Goal: Task Accomplishment & Management: Use online tool/utility

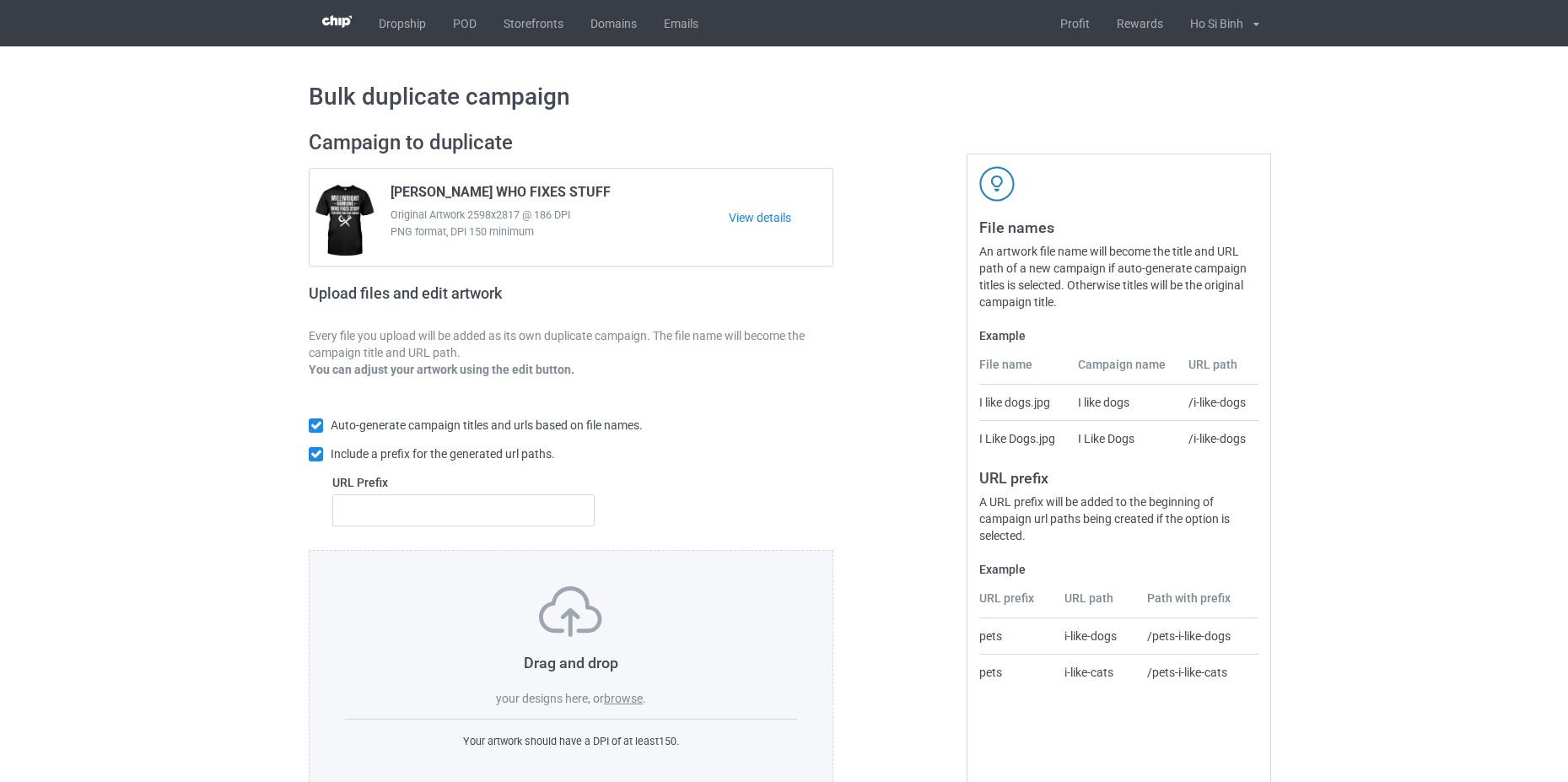
click at [620, 701] on label "browse" at bounding box center [623, 699] width 39 height 13
click at [0, 0] on input "browse" at bounding box center [0, 0] width 0 height 0
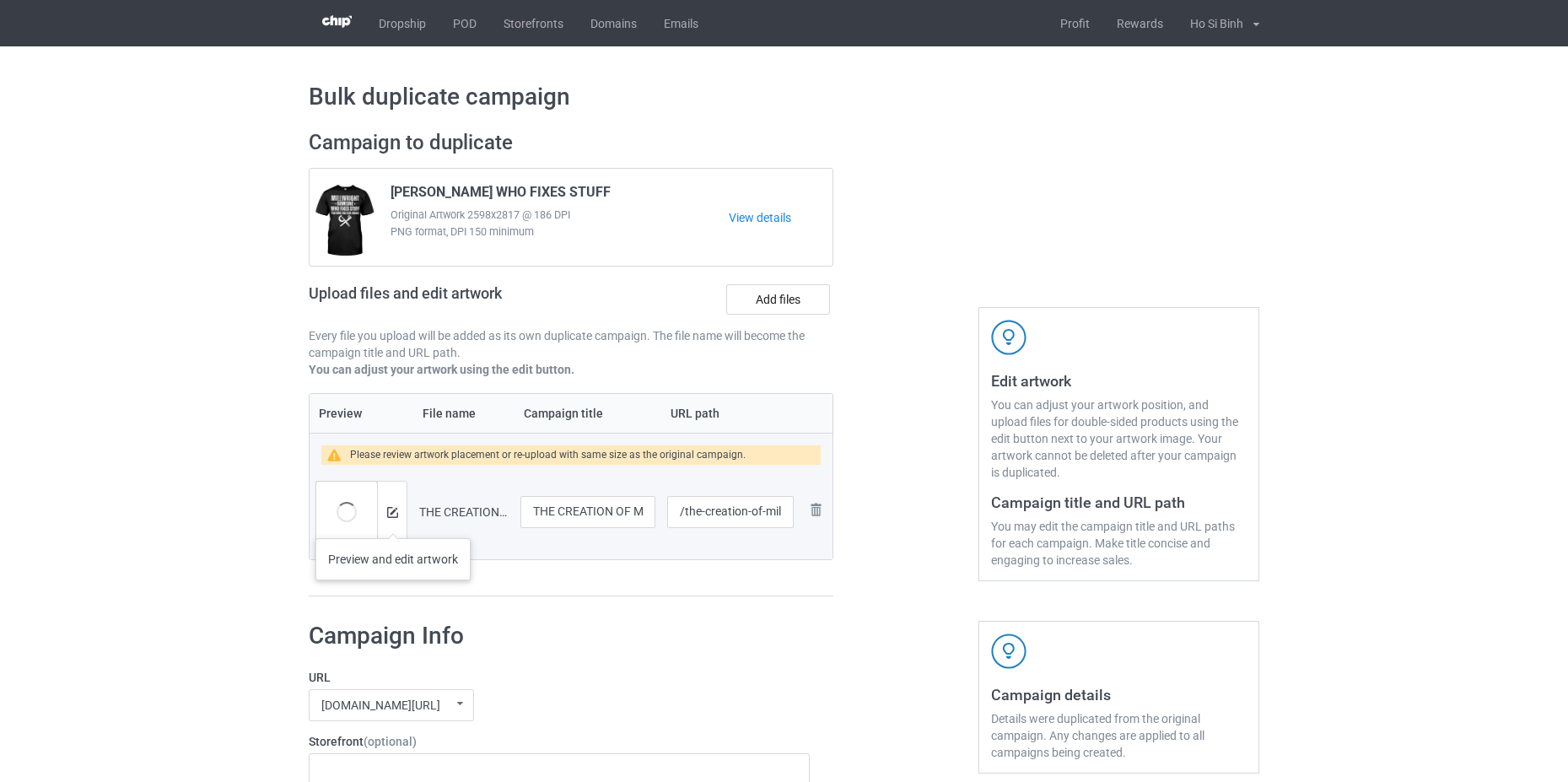
click at [393, 521] on div at bounding box center [391, 512] width 29 height 61
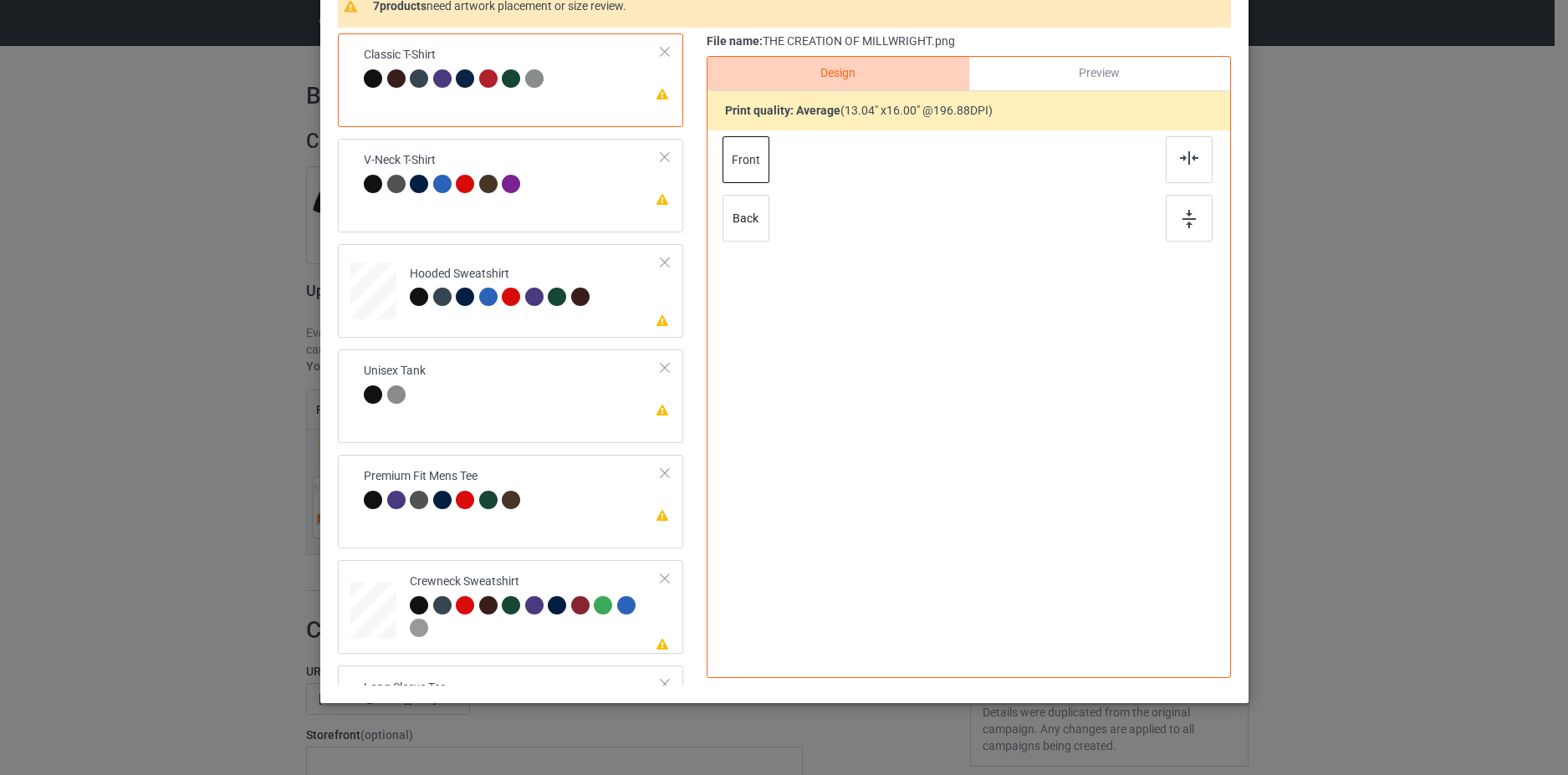
scroll to position [190, 0]
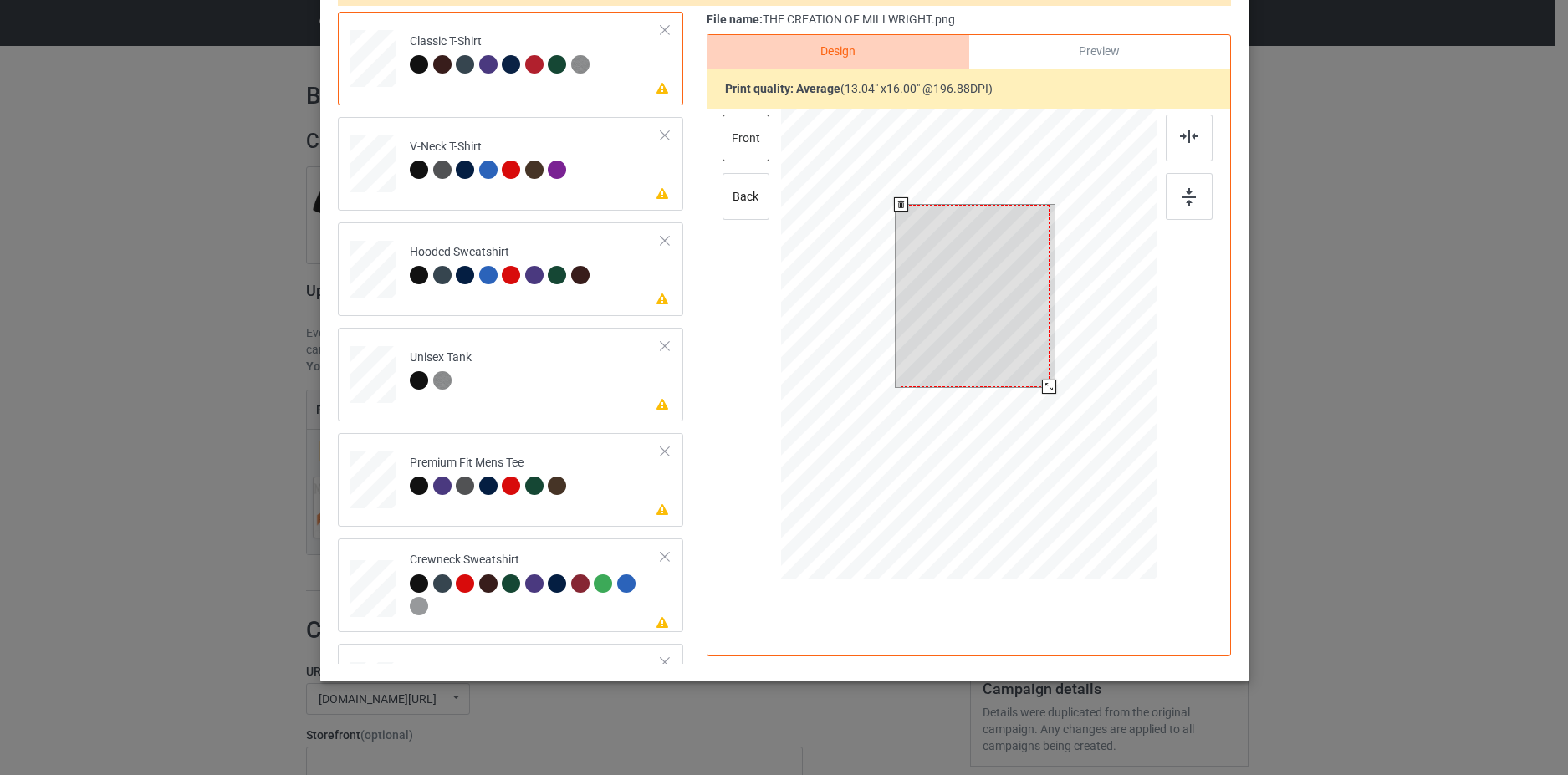
click at [959, 265] on div at bounding box center [975, 296] width 148 height 182
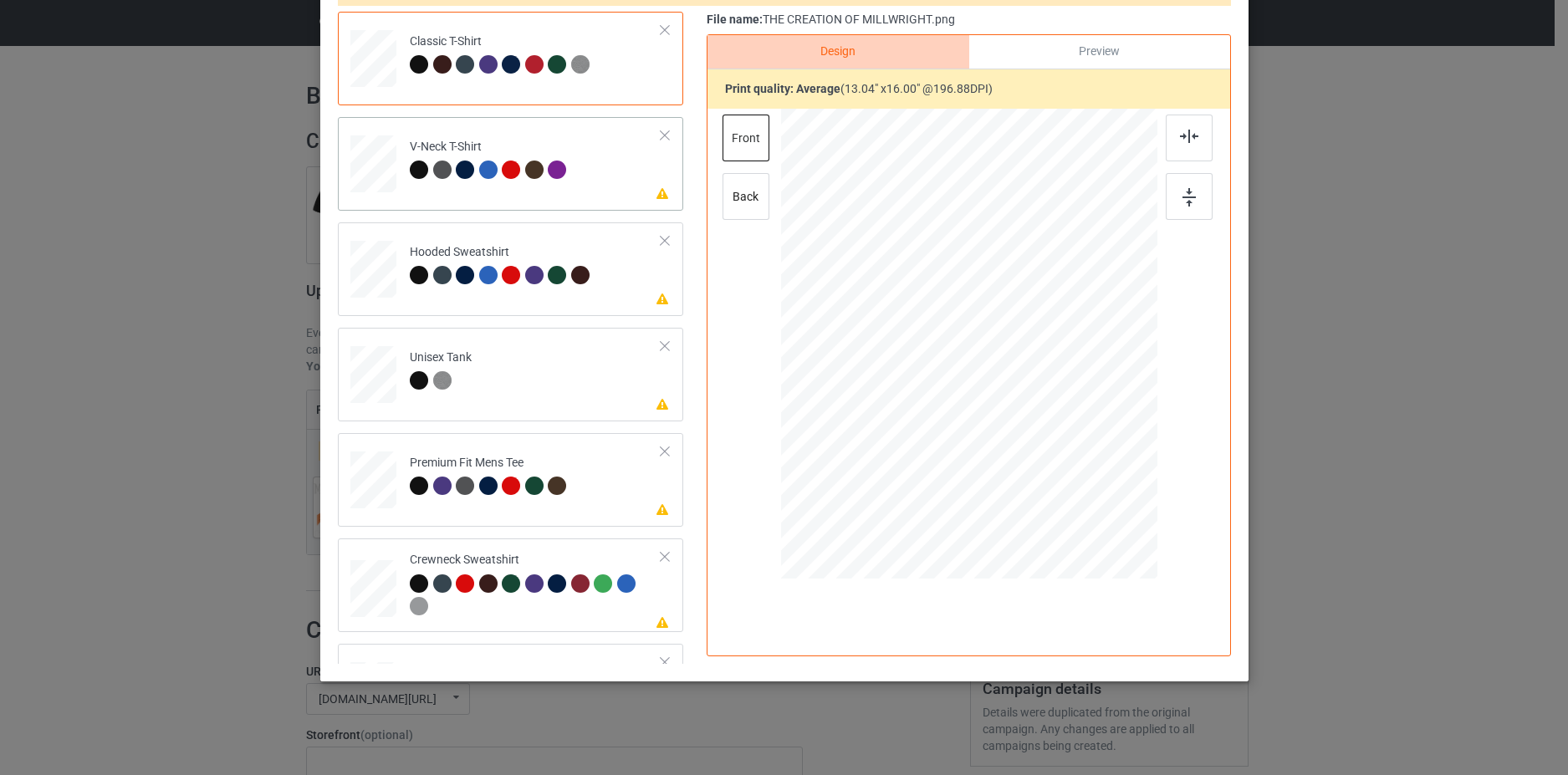
click at [629, 179] on td "Please review artwork placement V-Neck T-Shirt" at bounding box center [536, 161] width 271 height 73
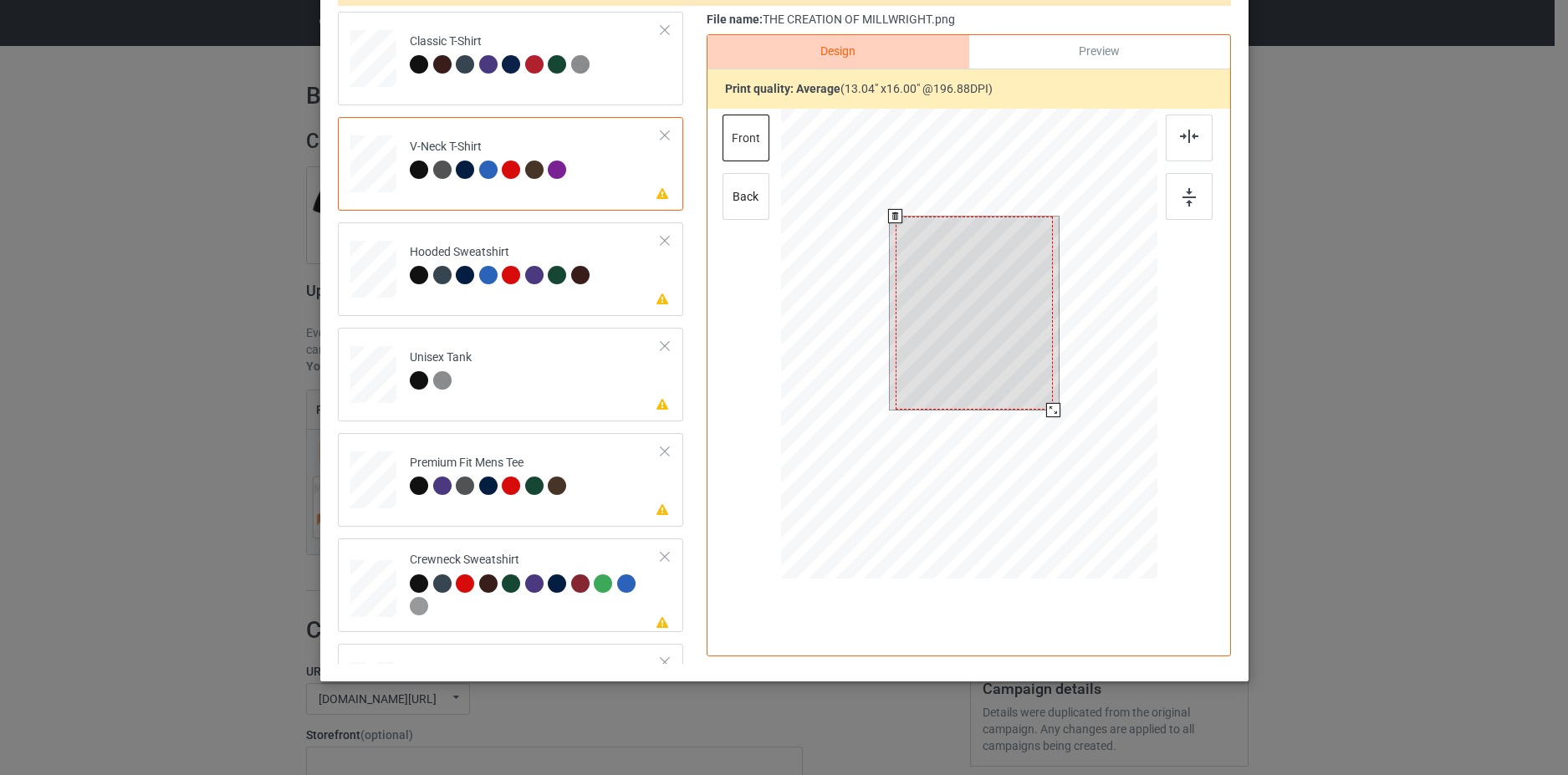
click at [973, 302] on div at bounding box center [974, 314] width 158 height 194
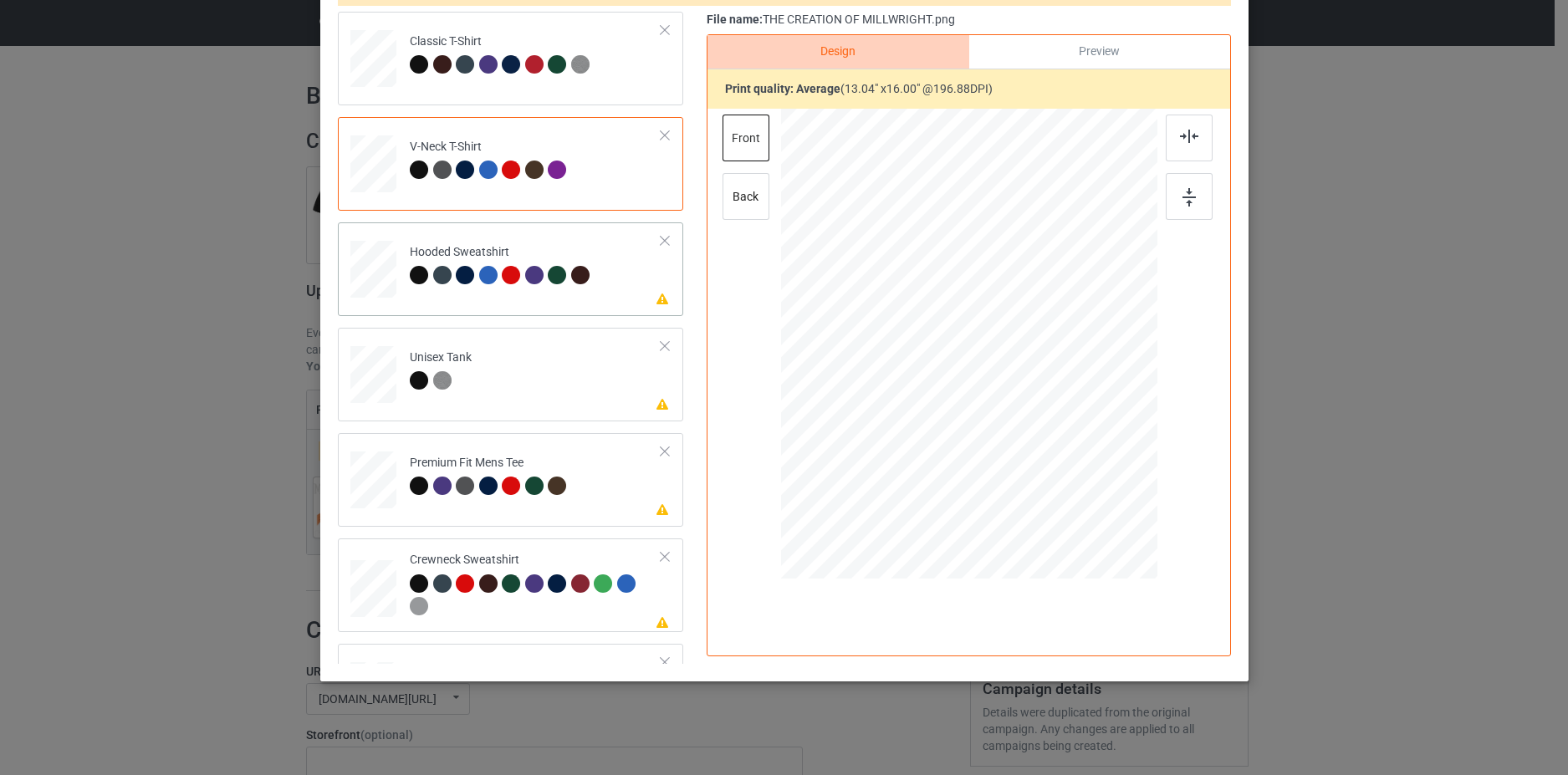
click at [655, 294] on icon at bounding box center [661, 298] width 14 height 11
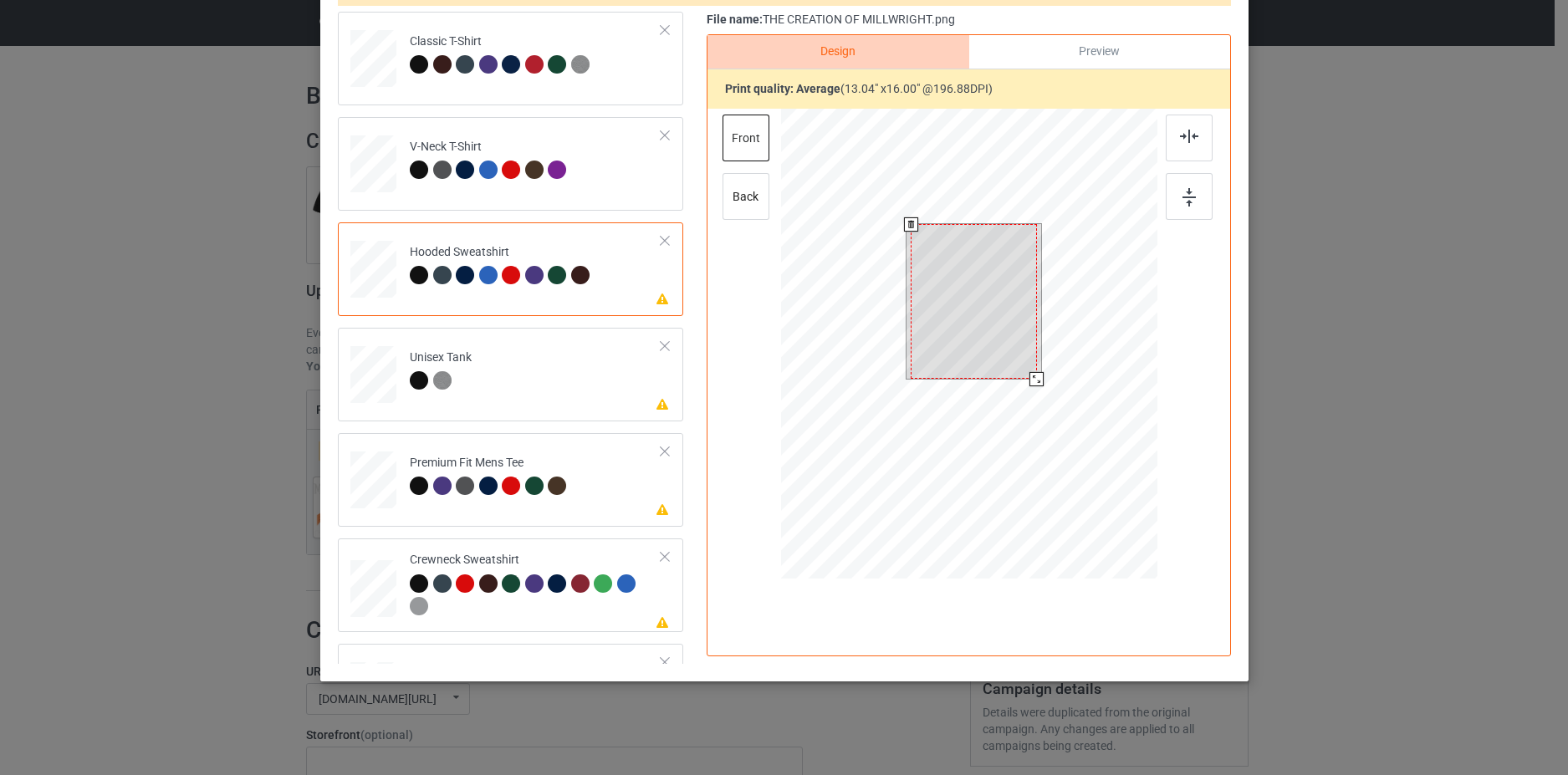
click at [950, 291] on div at bounding box center [974, 302] width 126 height 155
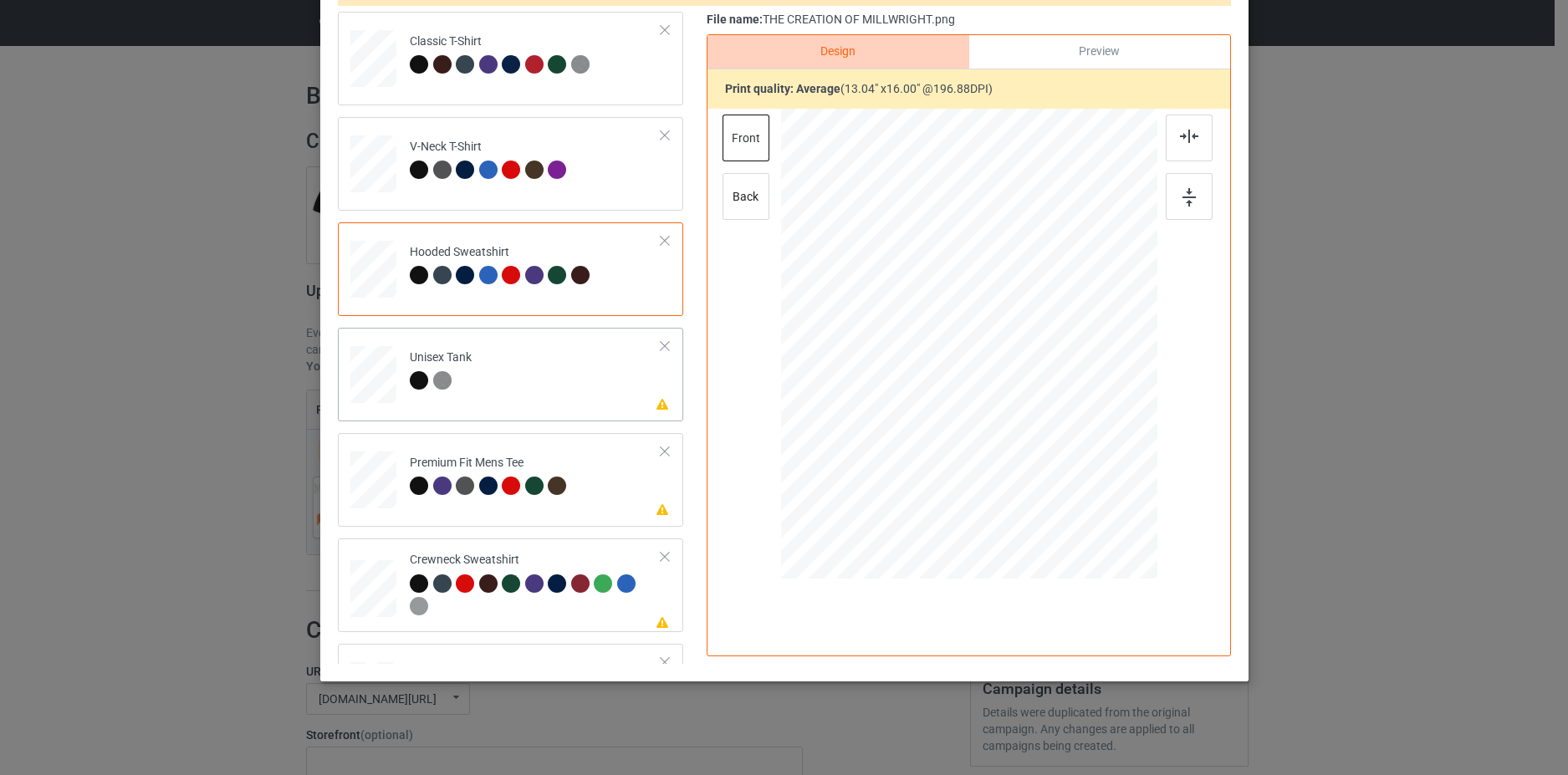
click at [616, 380] on td "Please review artwork placement Unisex Tank" at bounding box center [536, 371] width 271 height 73
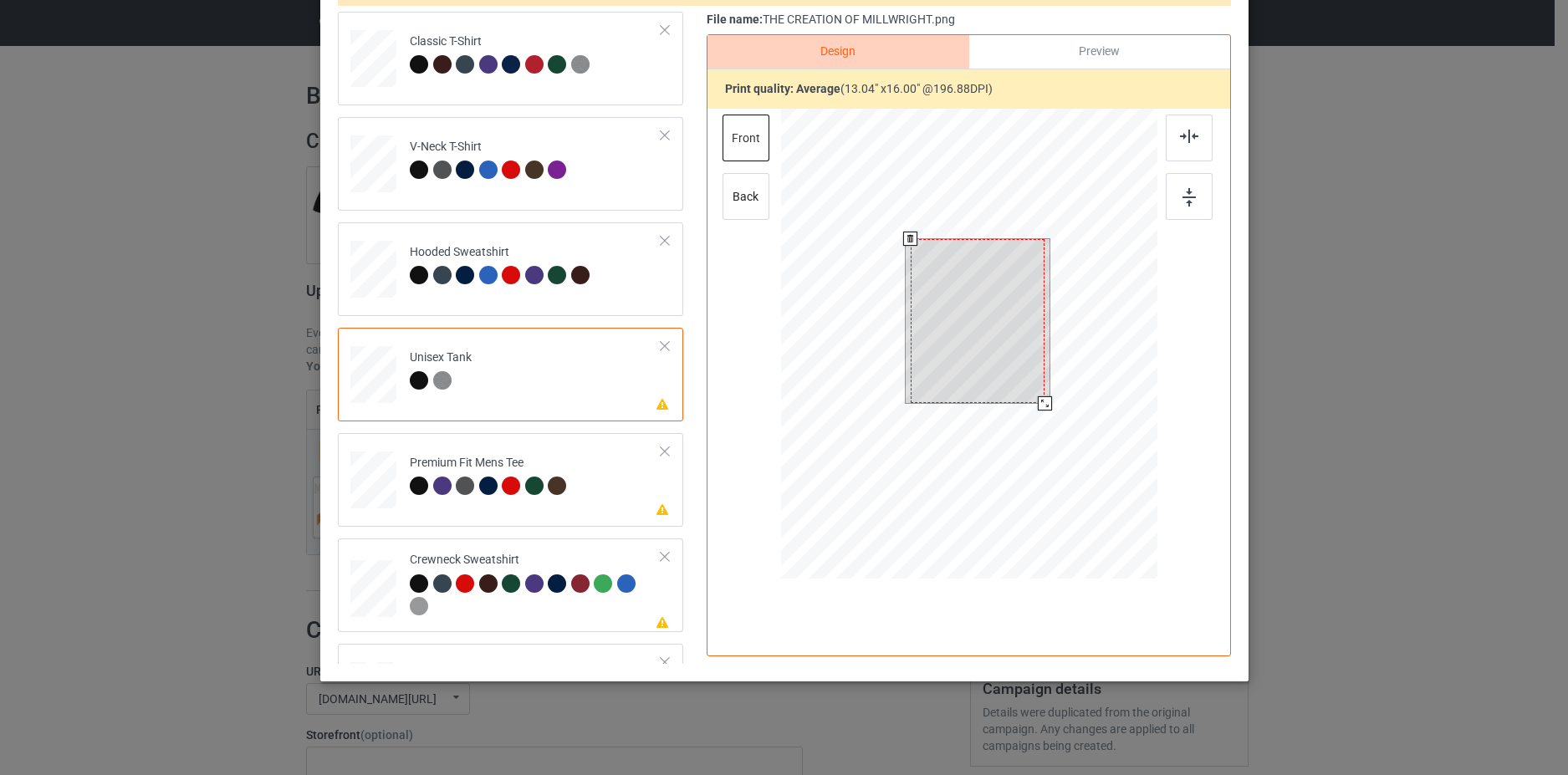
click at [973, 287] on div at bounding box center [977, 321] width 133 height 164
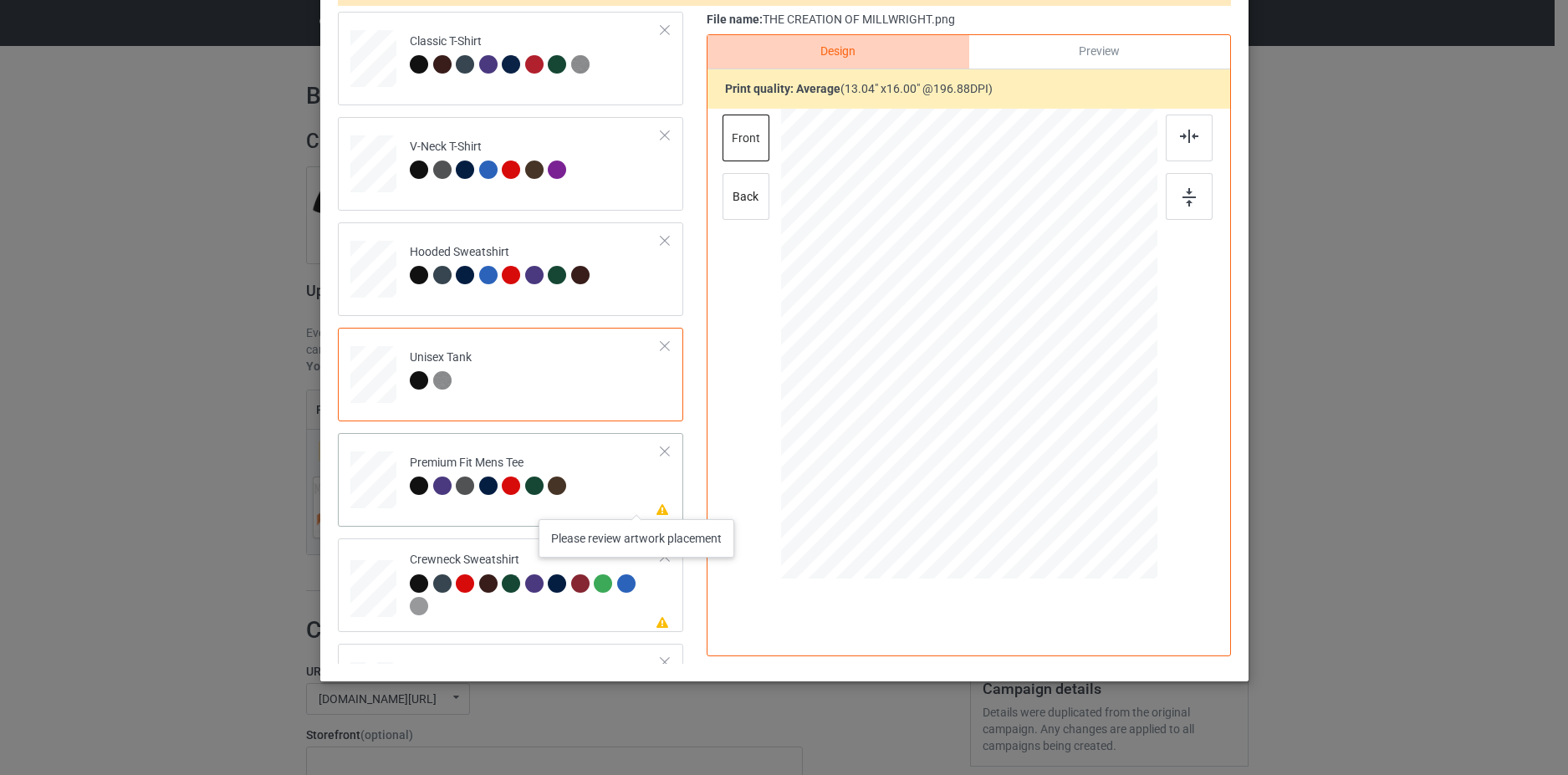
click at [655, 503] on icon at bounding box center [661, 508] width 14 height 11
click at [950, 304] on div at bounding box center [975, 296] width 148 height 182
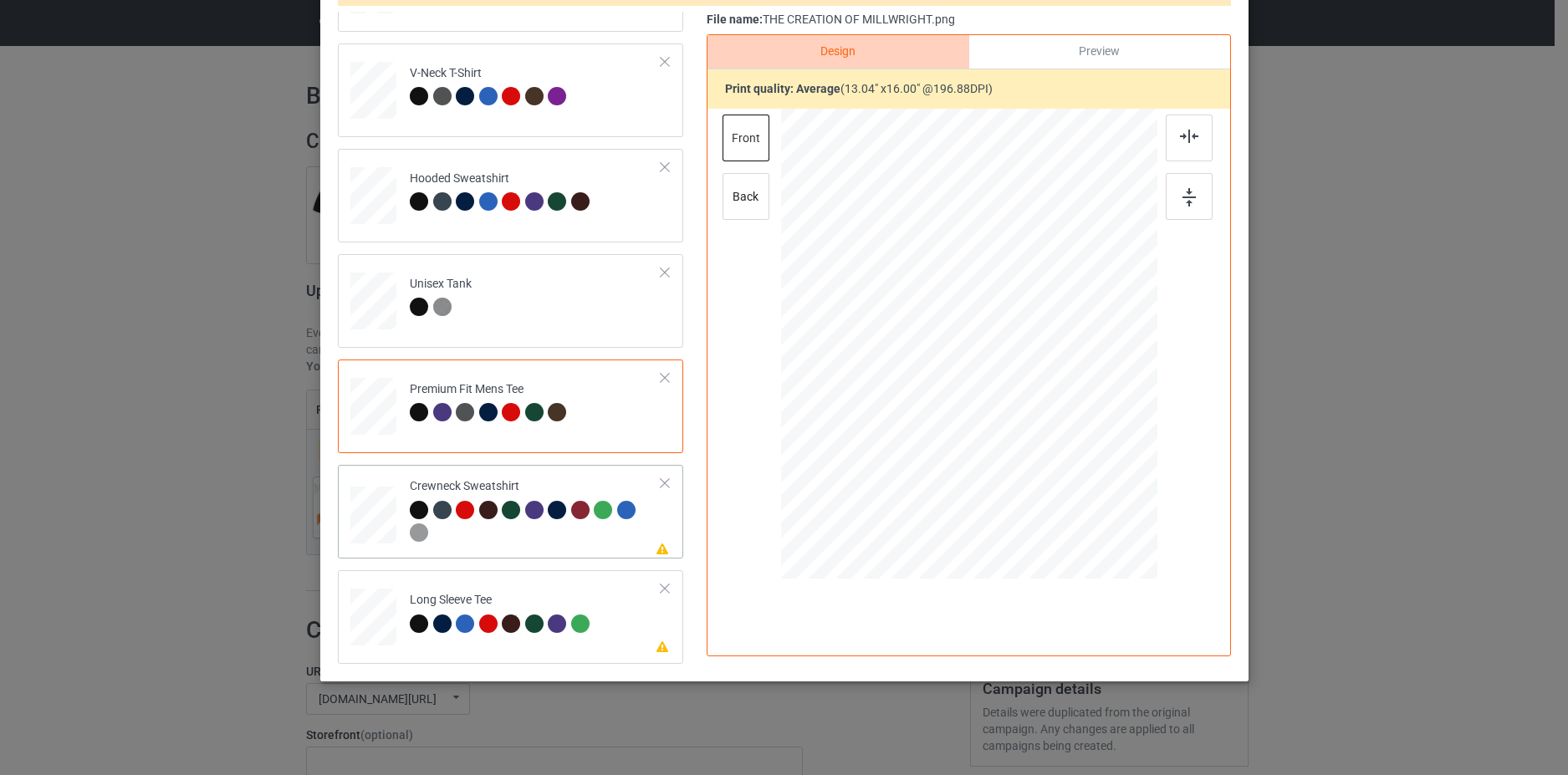
click at [629, 550] on td "Please review artwork placement Crewneck Sweatshirt" at bounding box center [536, 511] width 271 height 80
drag, startPoint x: 965, startPoint y: 355, endPoint x: 653, endPoint y: 503, distance: 345.3
click at [956, 283] on div at bounding box center [973, 308] width 155 height 190
click at [627, 633] on td "Please review artwork placement Long Sleeve Tee" at bounding box center [536, 613] width 271 height 73
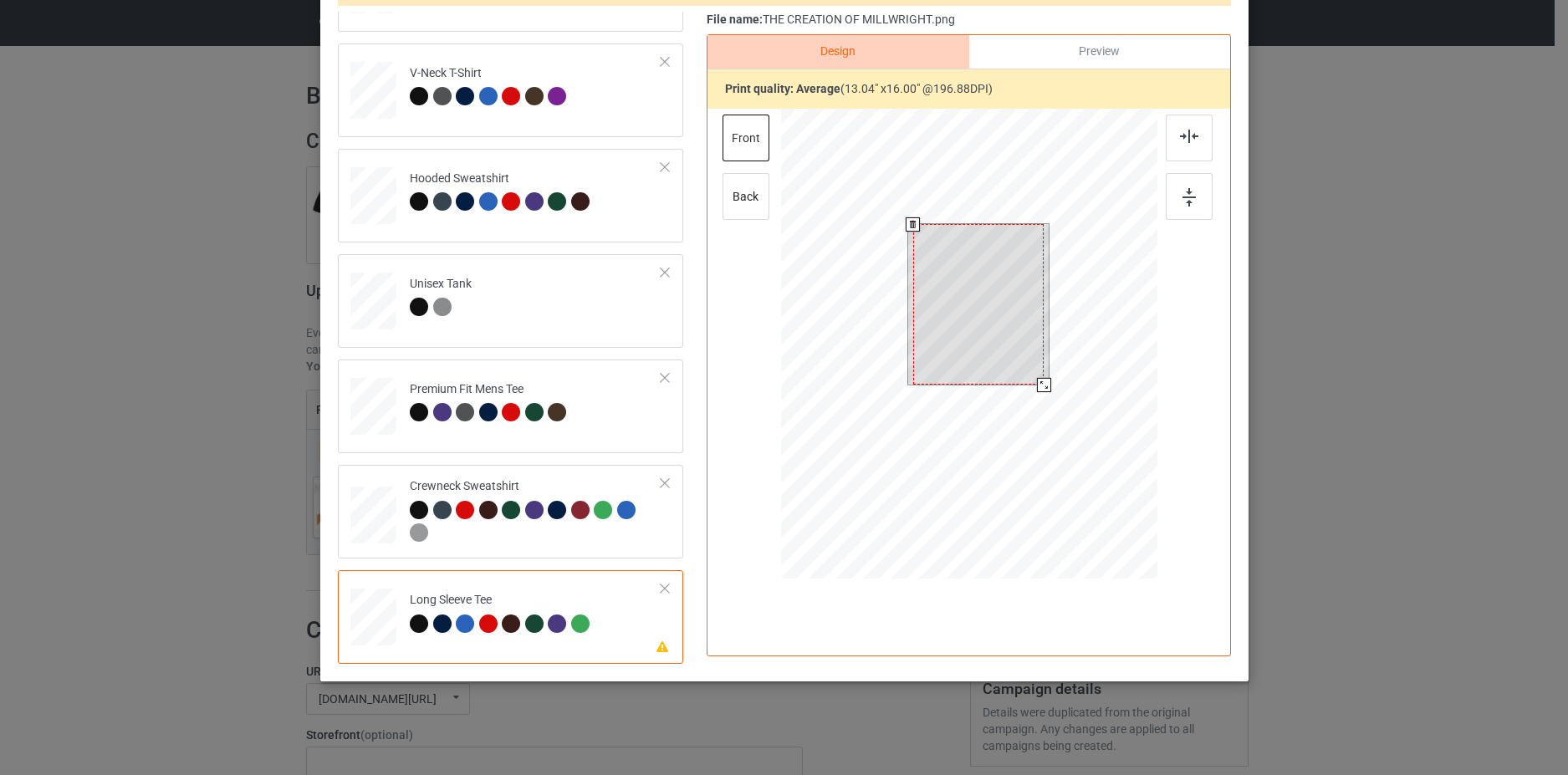
click at [961, 323] on div at bounding box center [978, 304] width 132 height 161
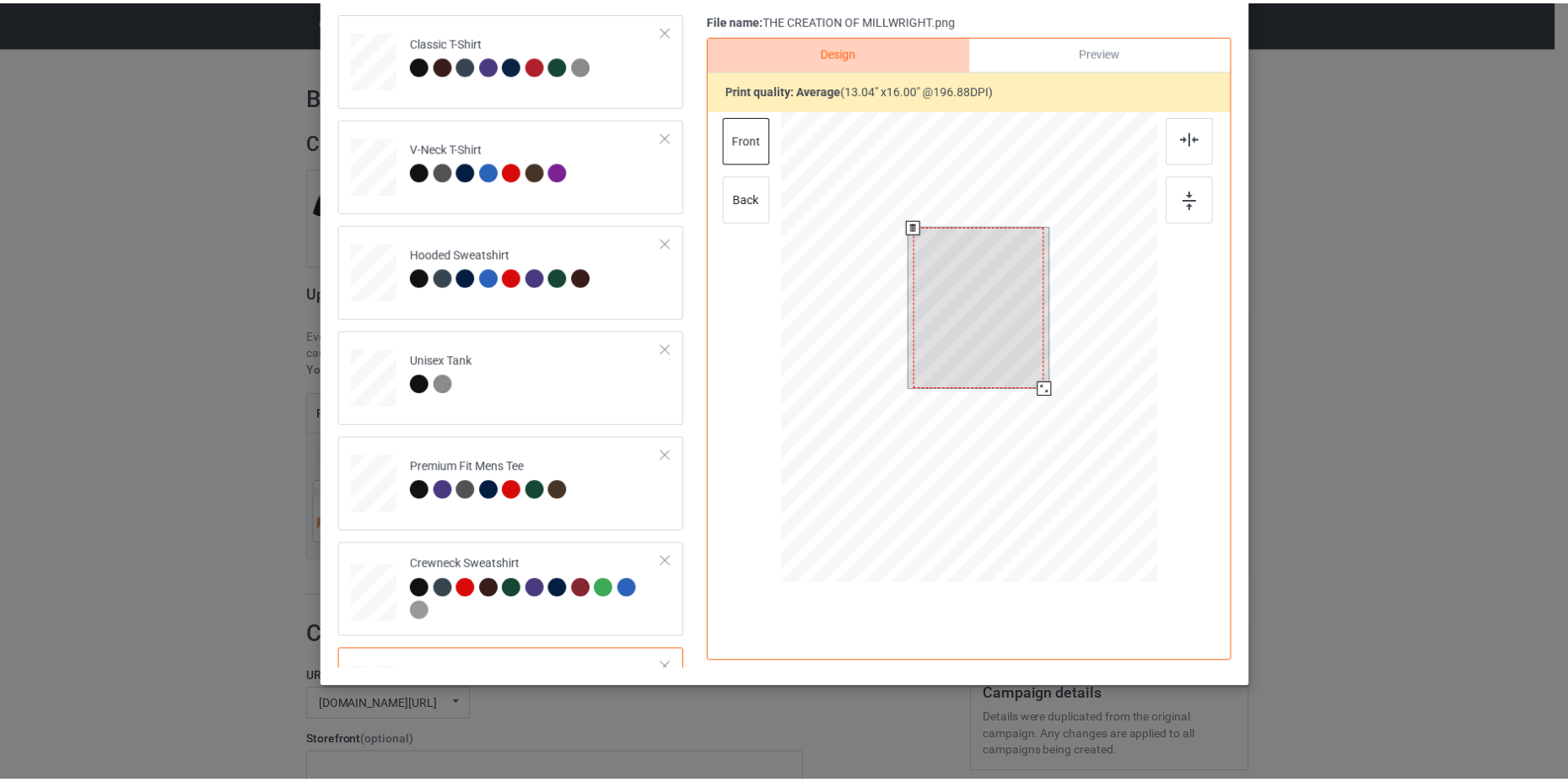
scroll to position [0, 0]
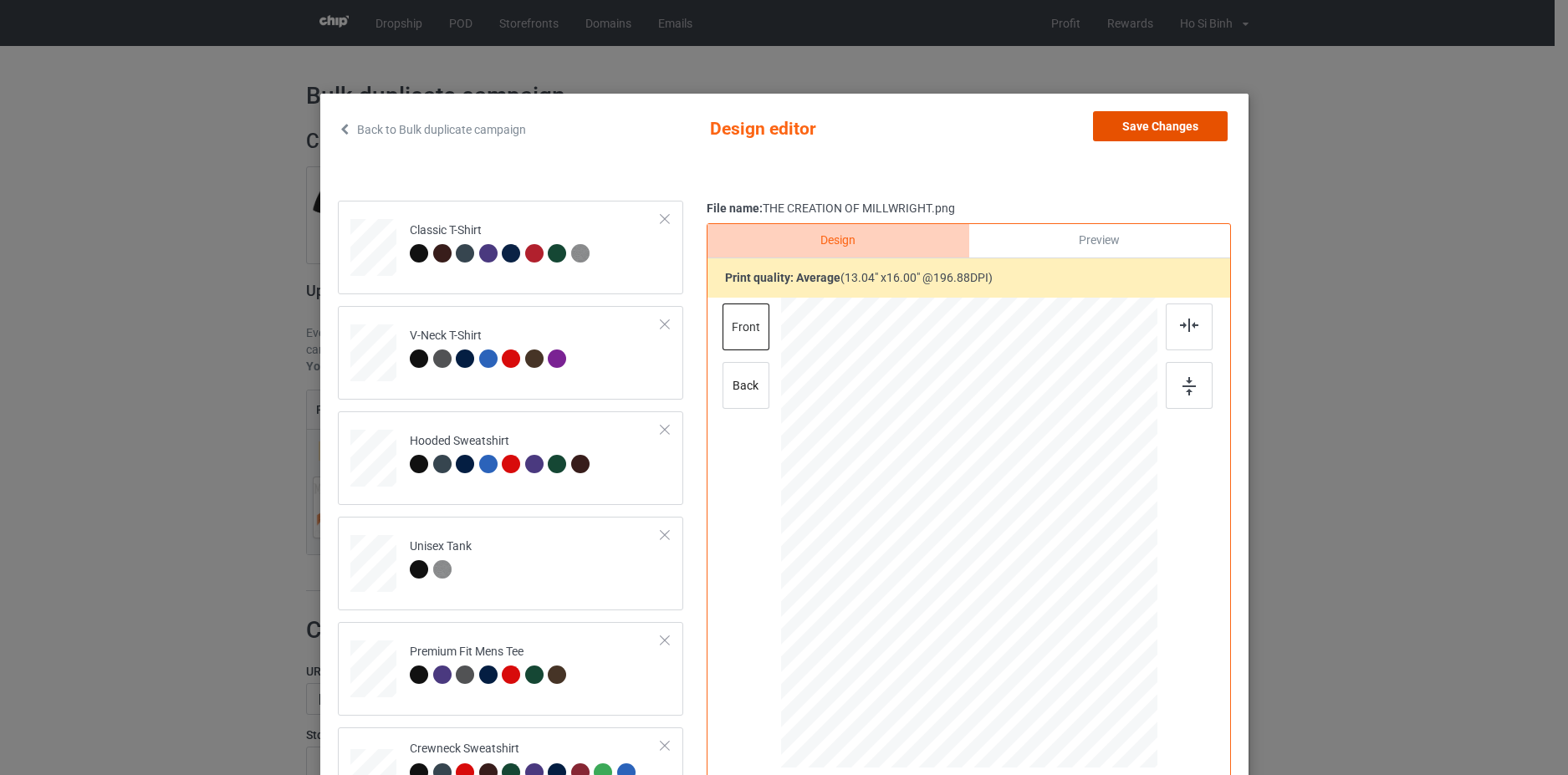
click at [1177, 132] on button "Save Changes" at bounding box center [1160, 126] width 134 height 30
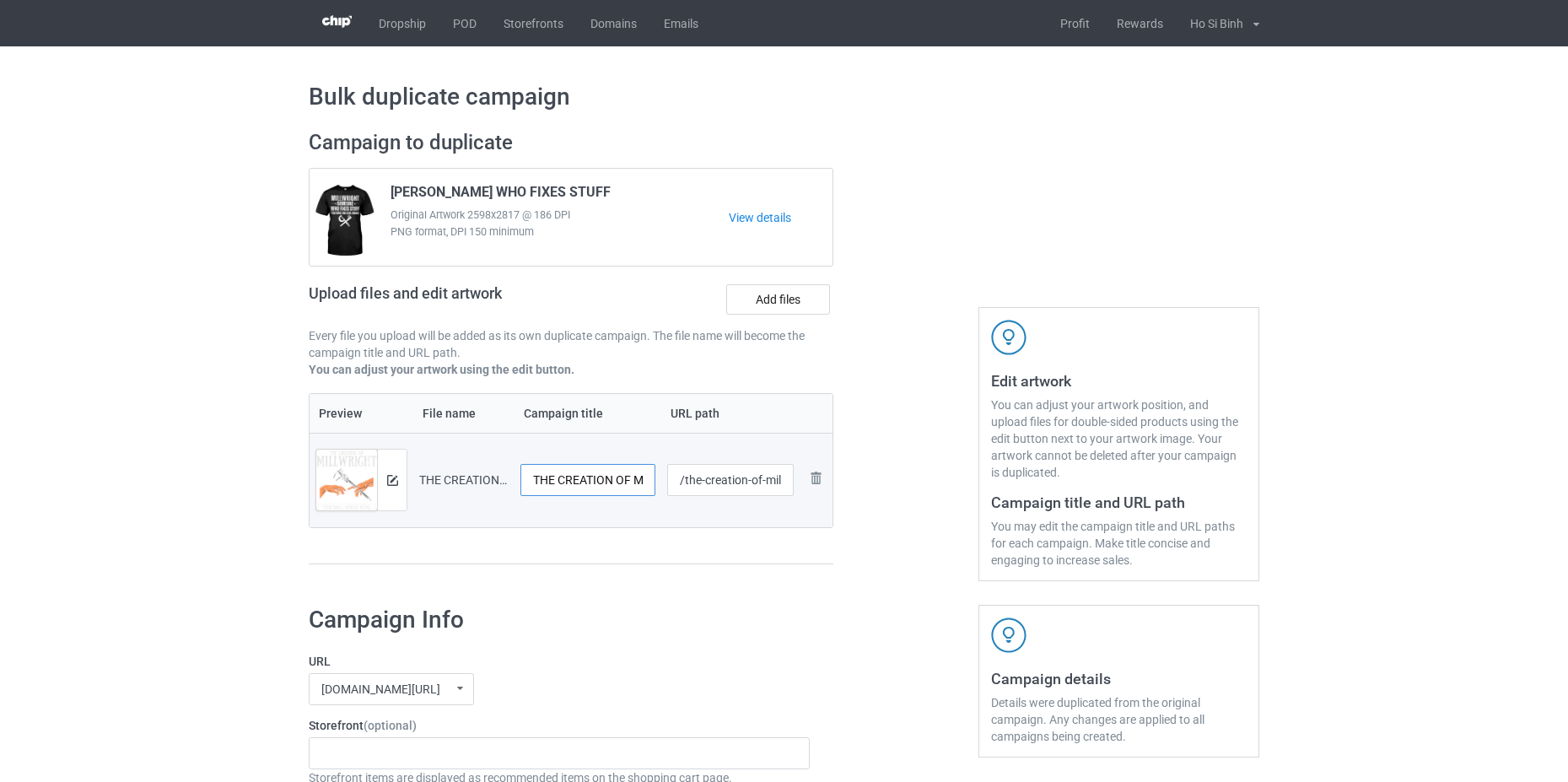
scroll to position [0, 62]
drag, startPoint x: 612, startPoint y: 489, endPoint x: 683, endPoint y: 504, distance: 72.6
click at [683, 504] on tr "Preview and edit artwork THE CREATION OF MILLWRIGHT.png THE CREATION OF MILLWRI…" at bounding box center [571, 481] width 523 height 95
click at [681, 616] on h1 "Campaign Info" at bounding box center [559, 620] width 501 height 30
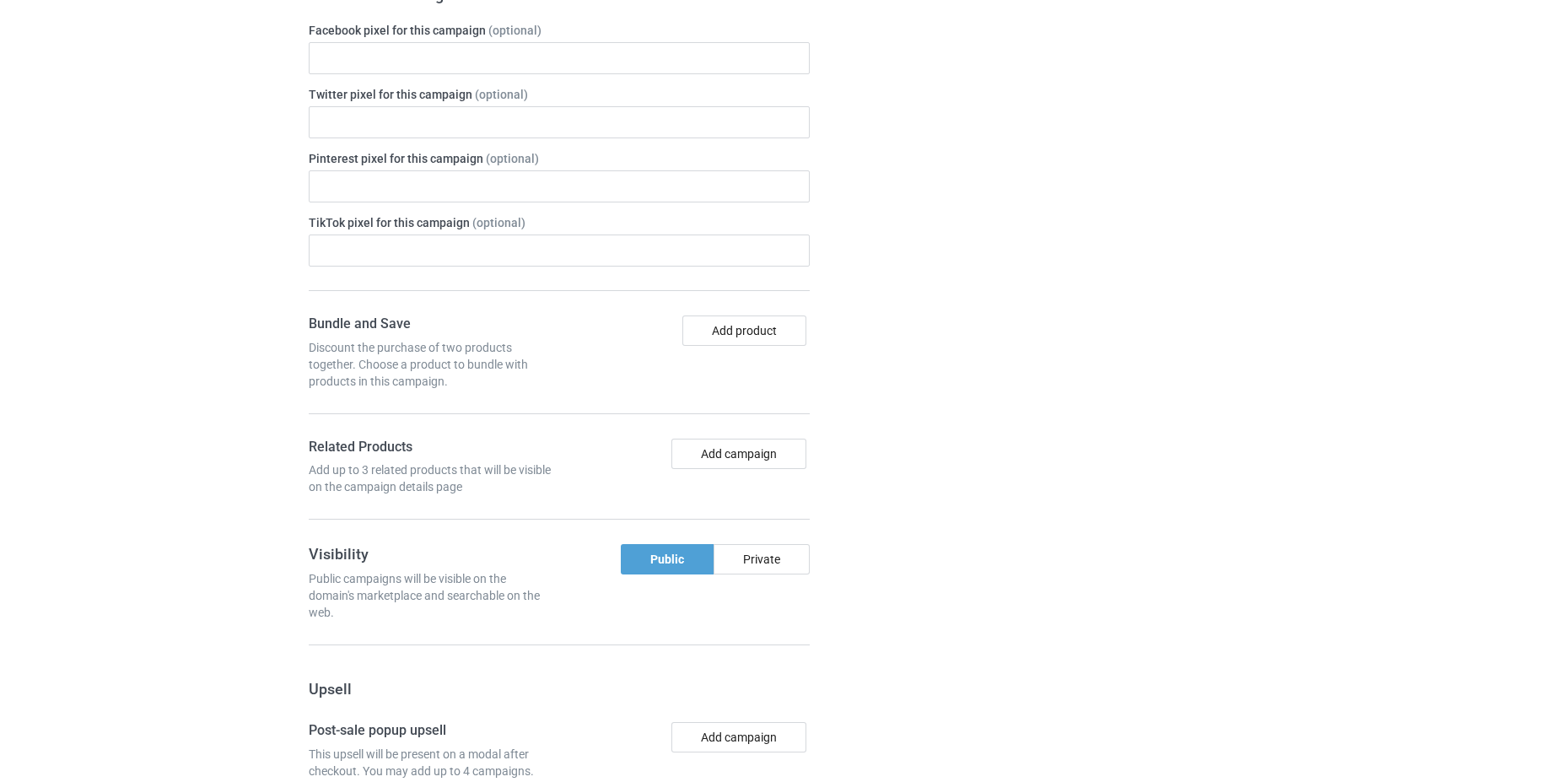
scroll to position [1385, 0]
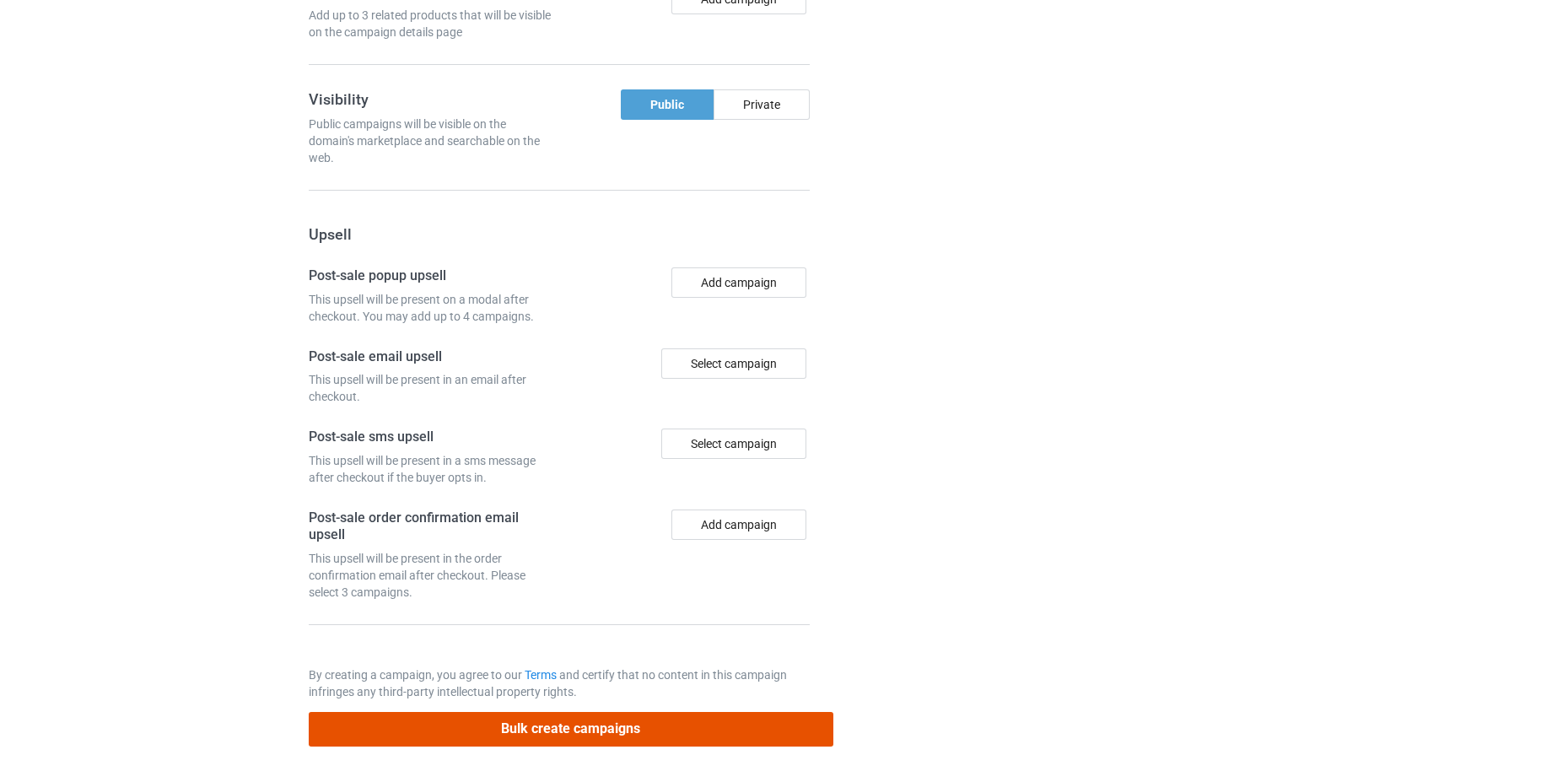
click at [589, 737] on button "Bulk create campaigns" at bounding box center [571, 729] width 525 height 35
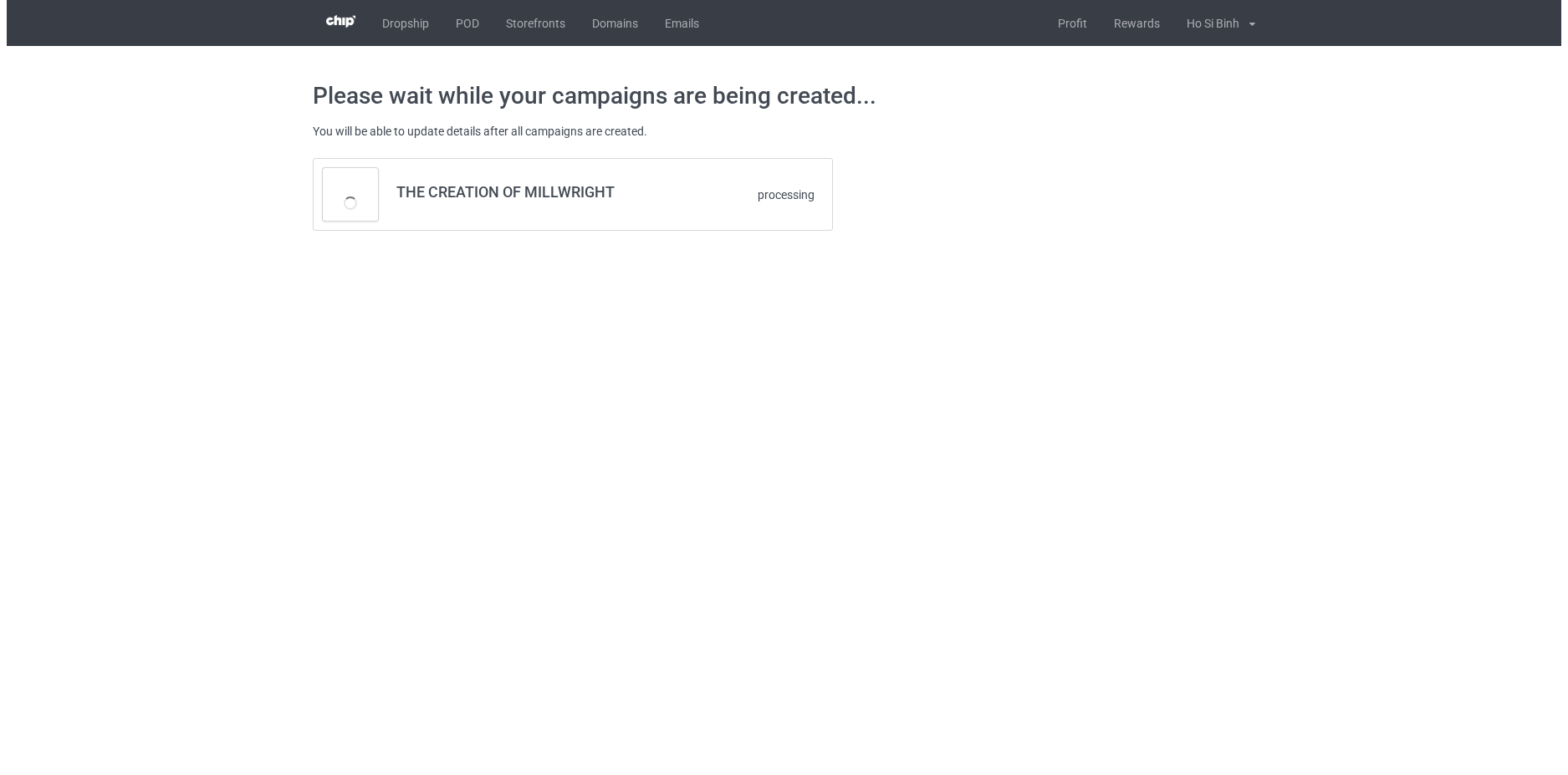
scroll to position [0, 0]
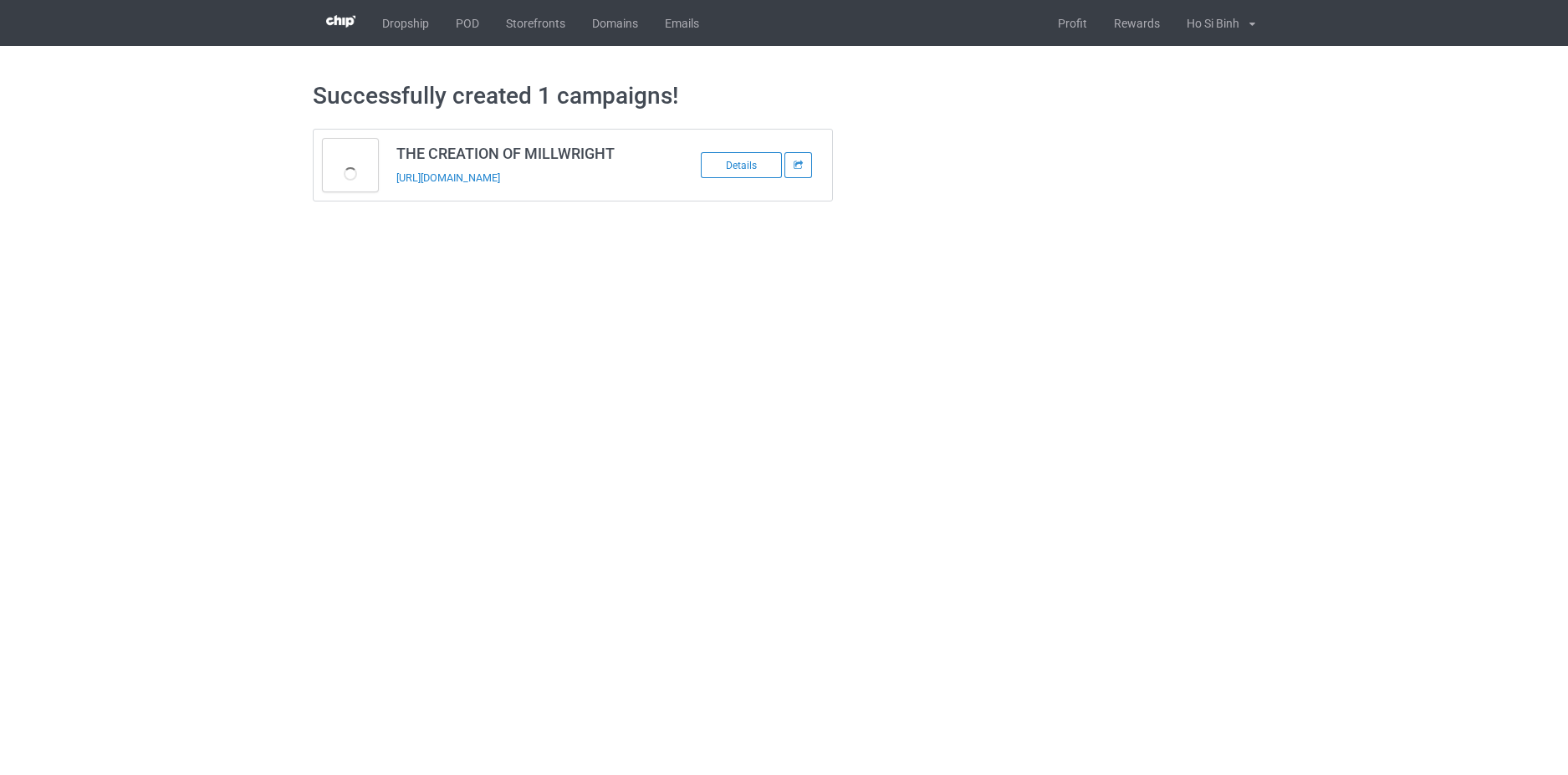
click at [554, 185] on div "[URL][DOMAIN_NAME]" at bounding box center [513, 178] width 234 height 18
click at [500, 181] on link "[URL][DOMAIN_NAME]" at bounding box center [448, 178] width 103 height 12
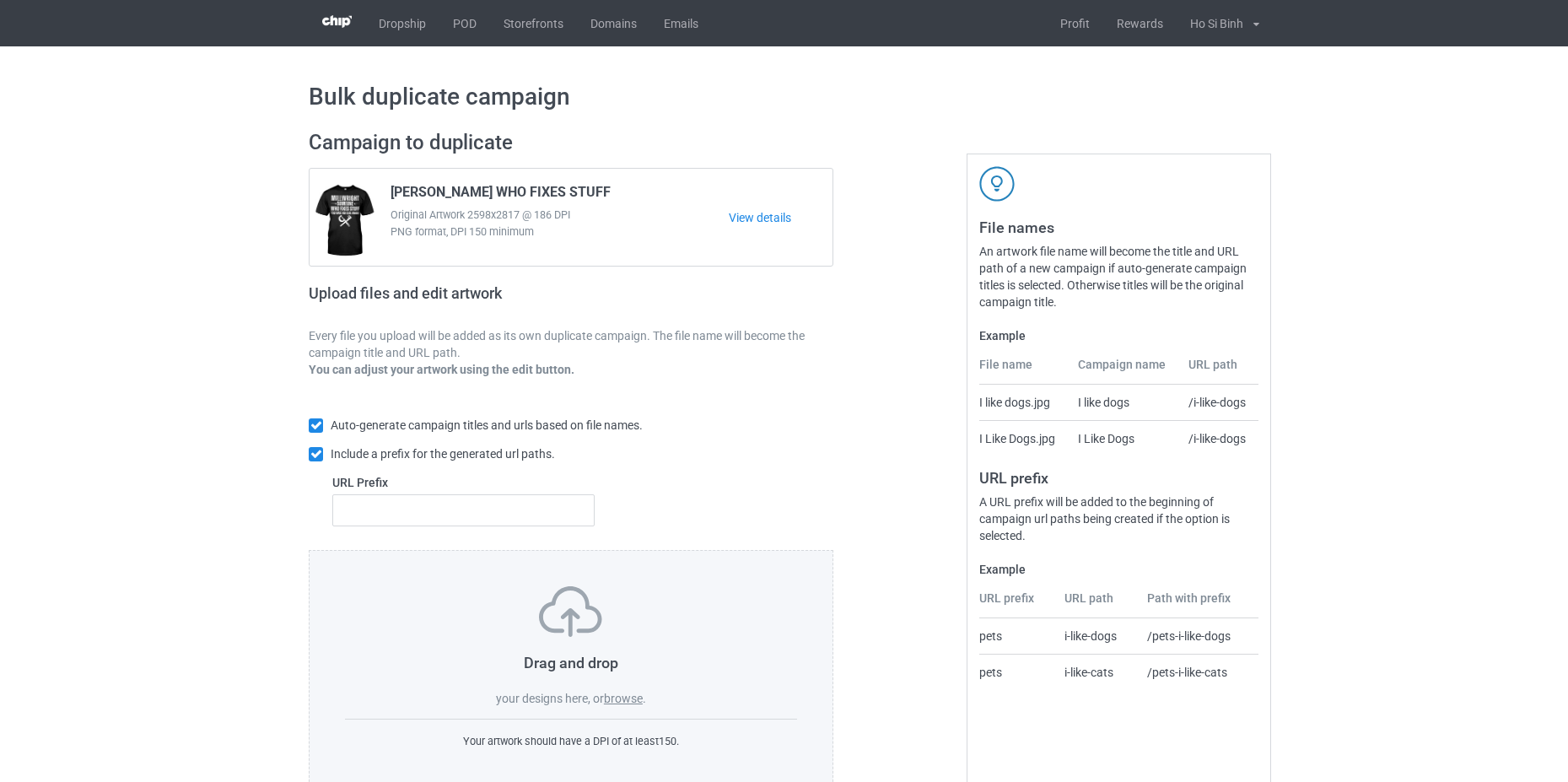
click at [626, 694] on label "browse" at bounding box center [623, 699] width 39 height 13
click at [0, 0] on input "browse" at bounding box center [0, 0] width 0 height 0
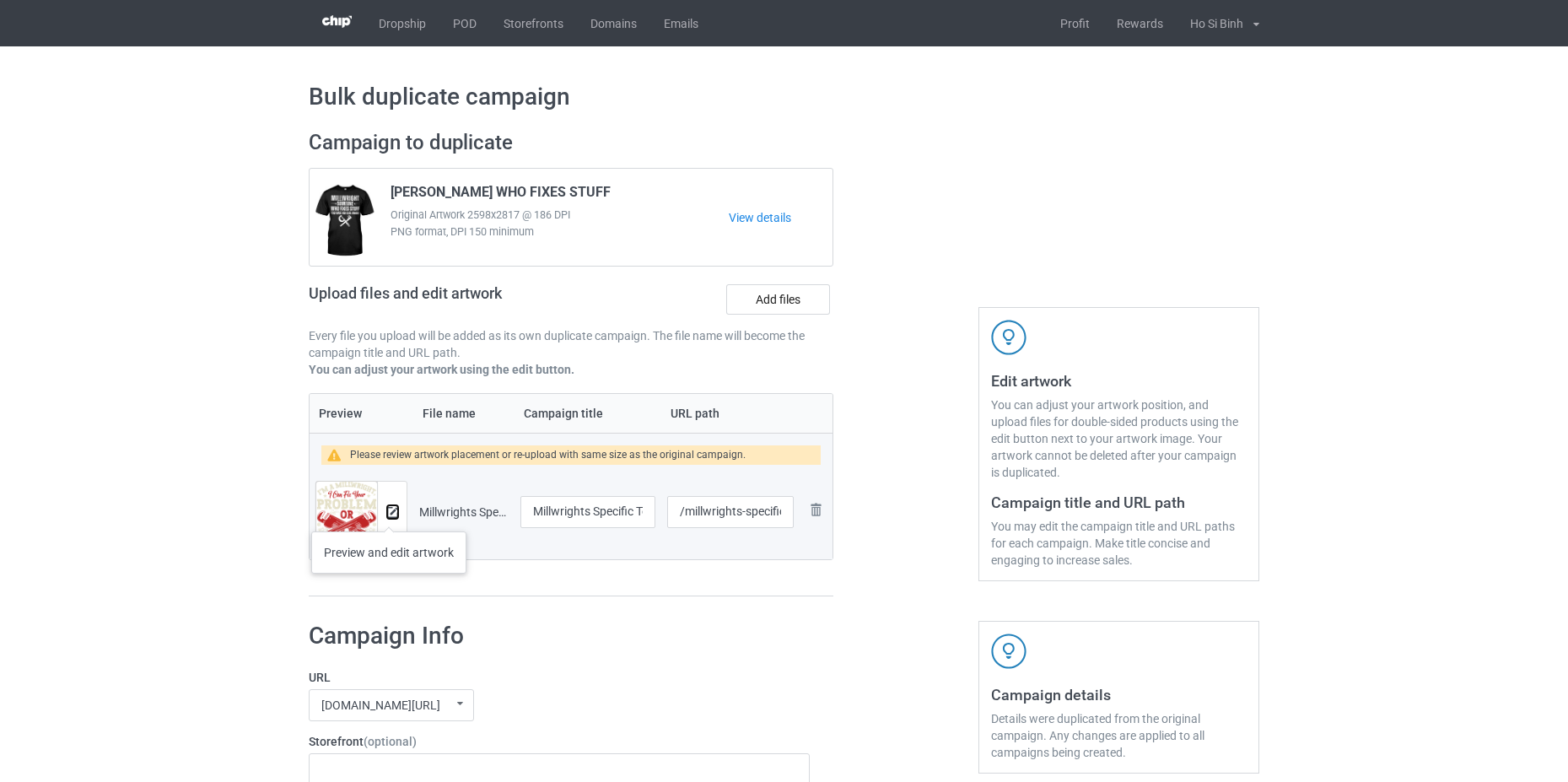
click at [388, 515] on img at bounding box center [393, 513] width 11 height 11
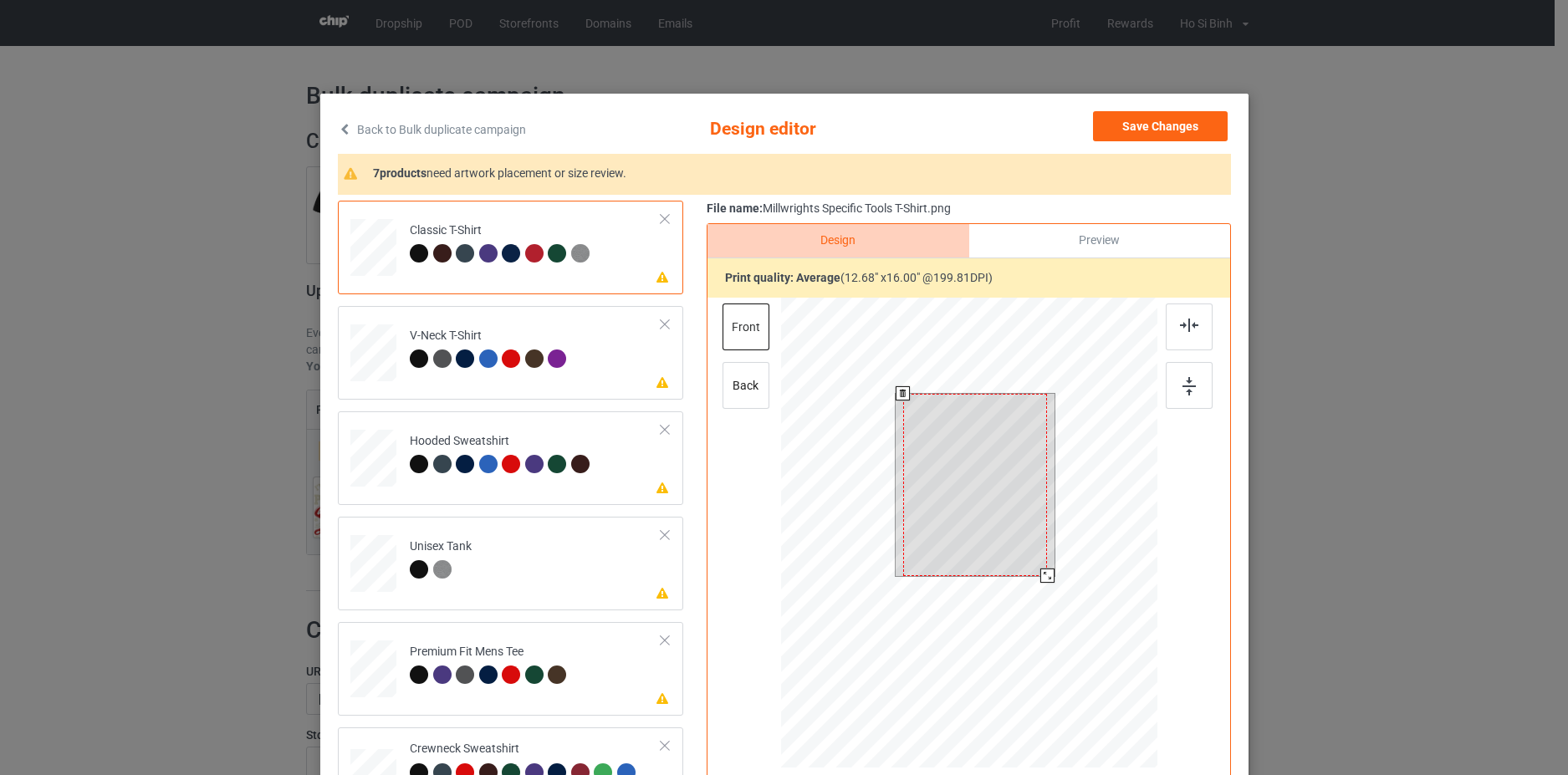
click at [998, 530] on div at bounding box center [974, 485] width 144 height 182
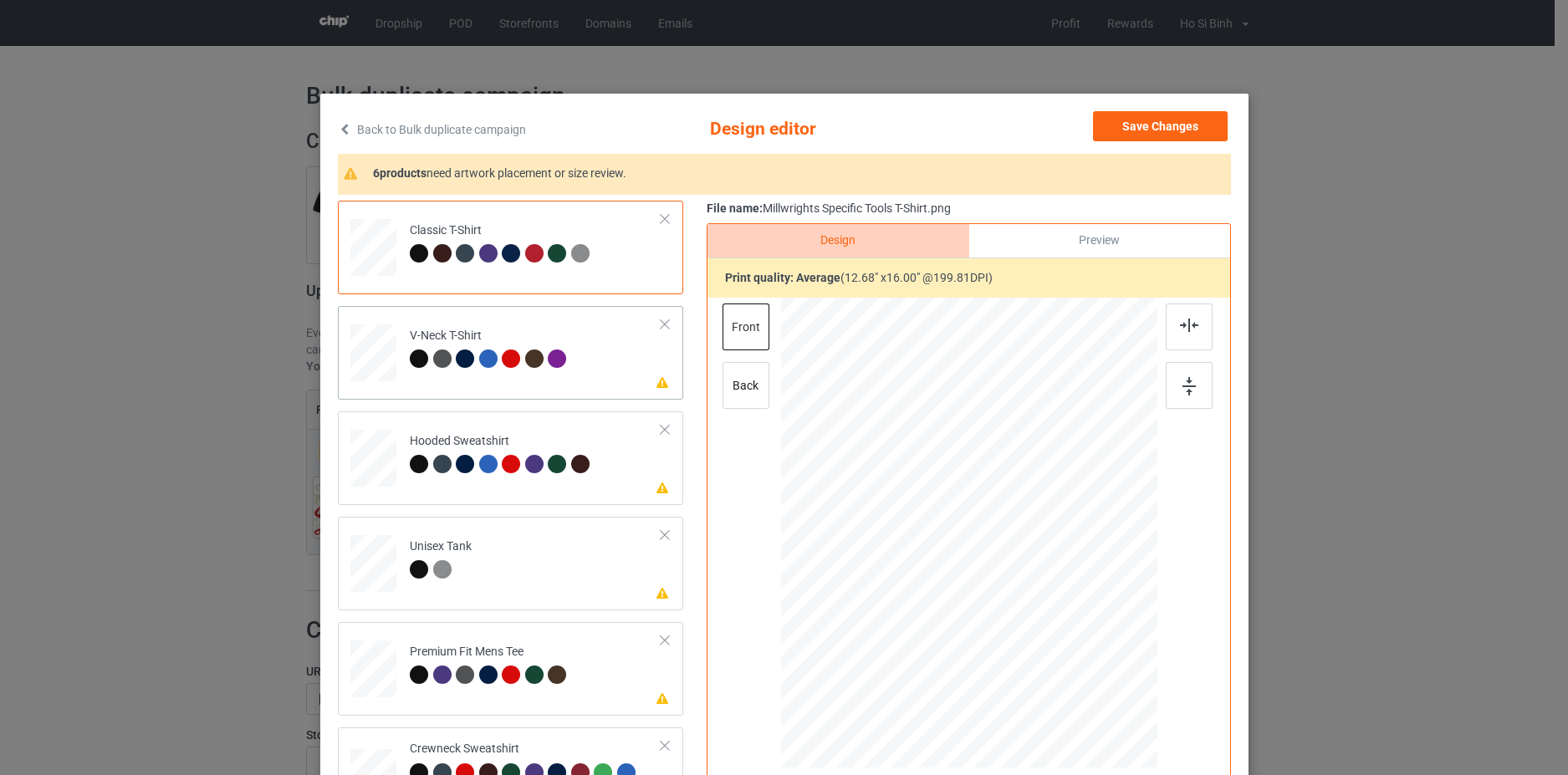
click at [623, 373] on td "Please review artwork placement V-Neck T-Shirt" at bounding box center [536, 349] width 271 height 73
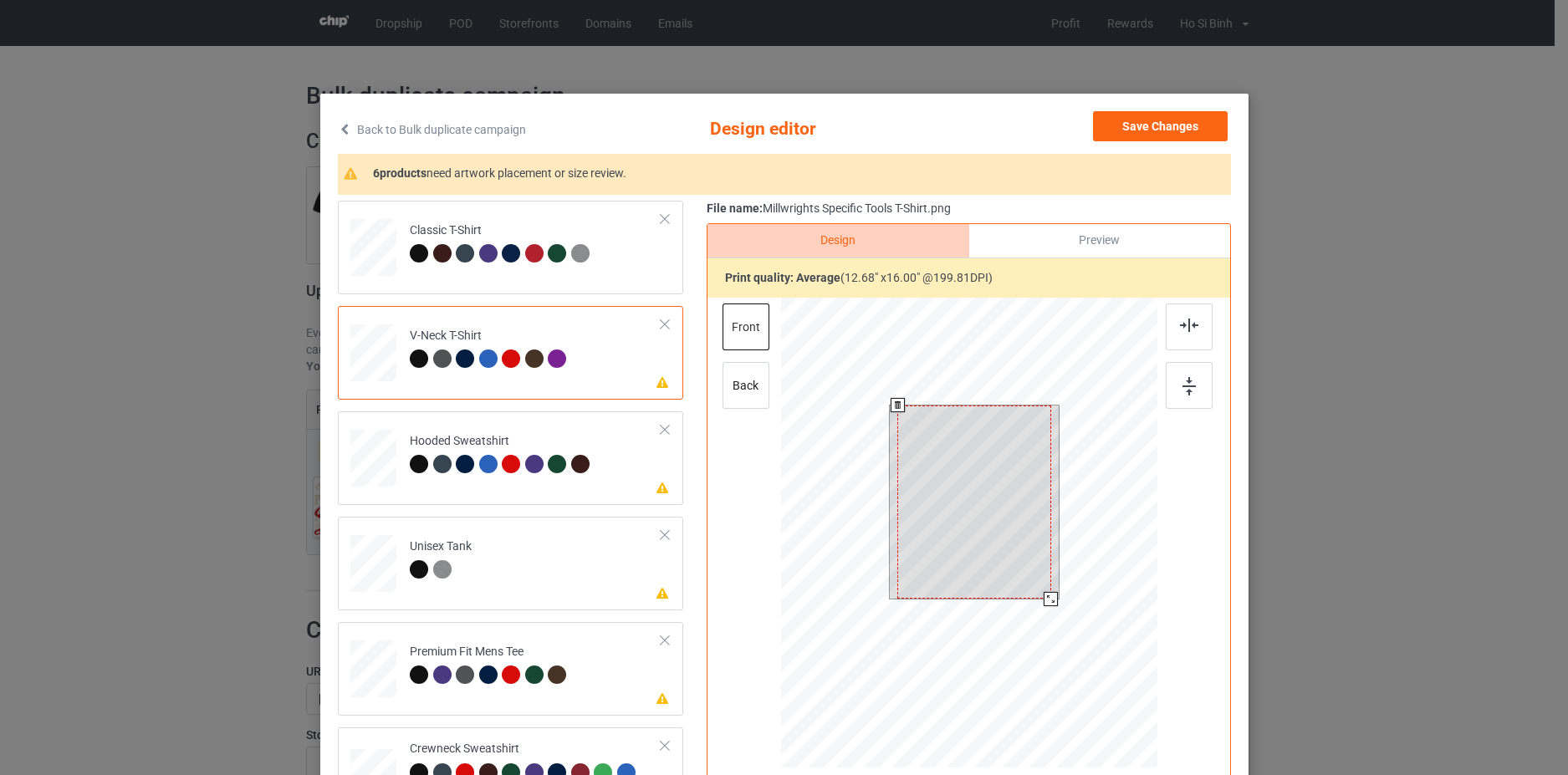
click at [968, 512] on div at bounding box center [973, 503] width 153 height 194
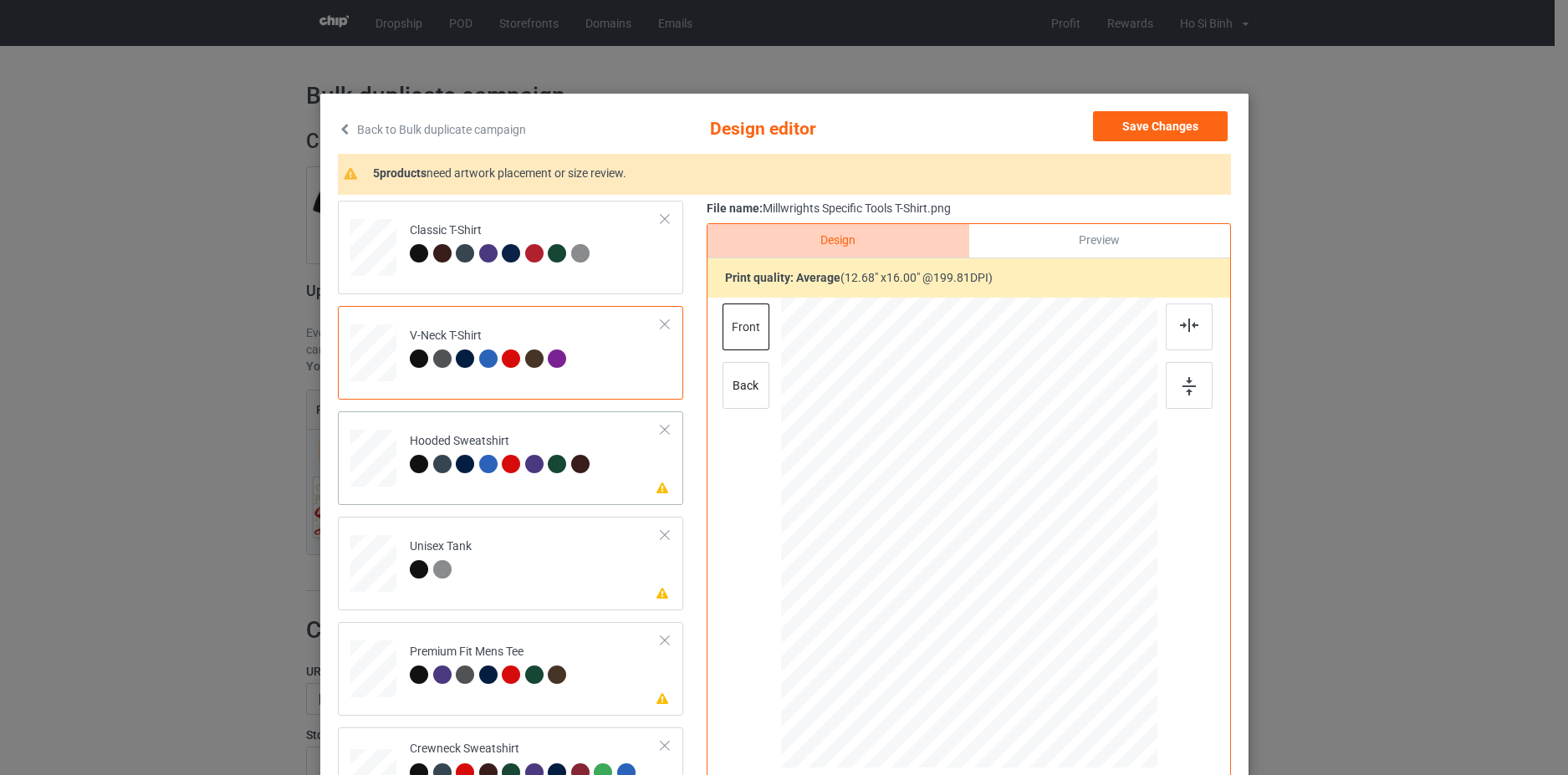
click at [626, 478] on td "Please review artwork placement Hooded Sweatshirt" at bounding box center [536, 455] width 271 height 73
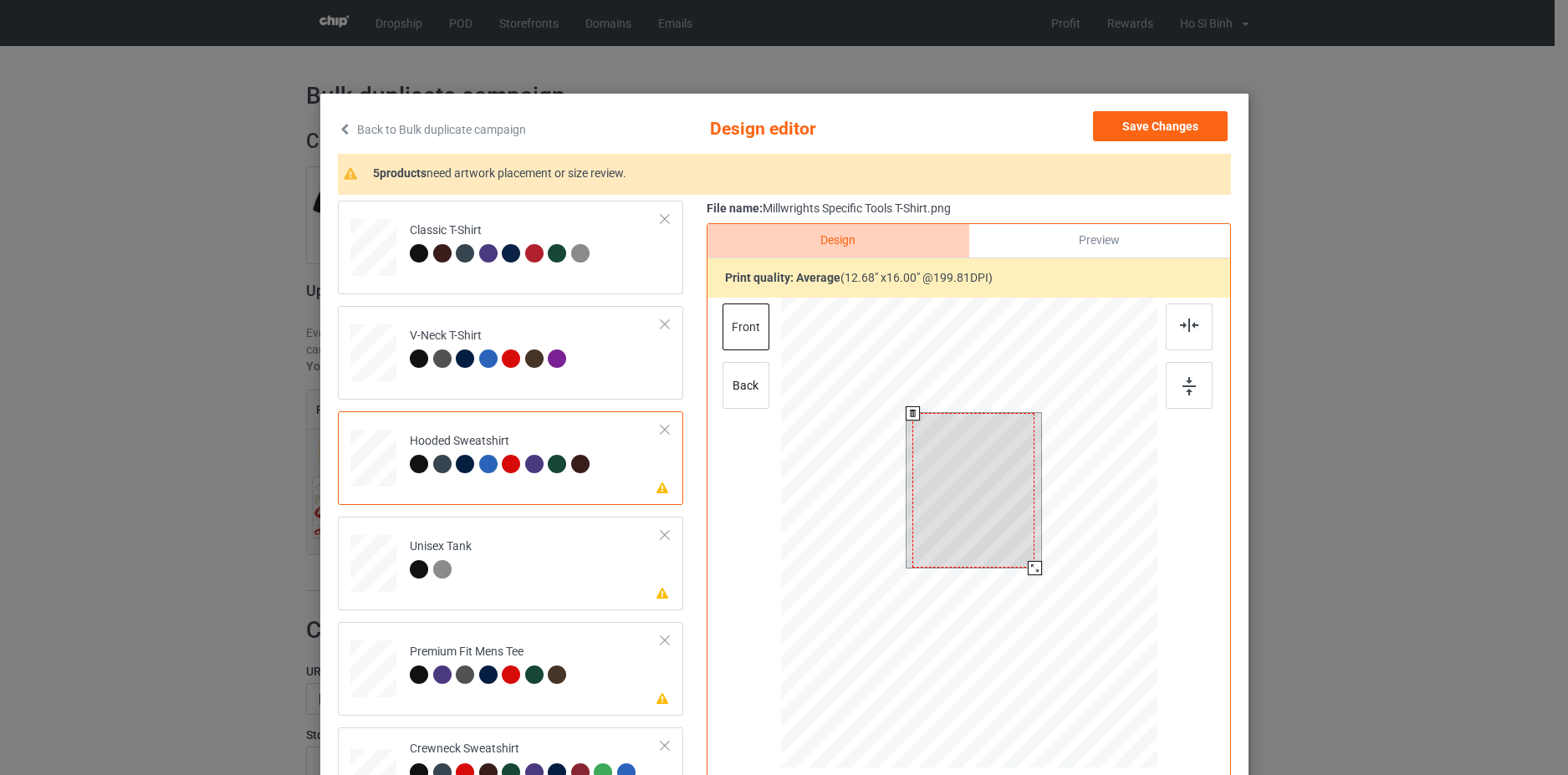
click at [957, 498] on div at bounding box center [973, 490] width 122 height 155
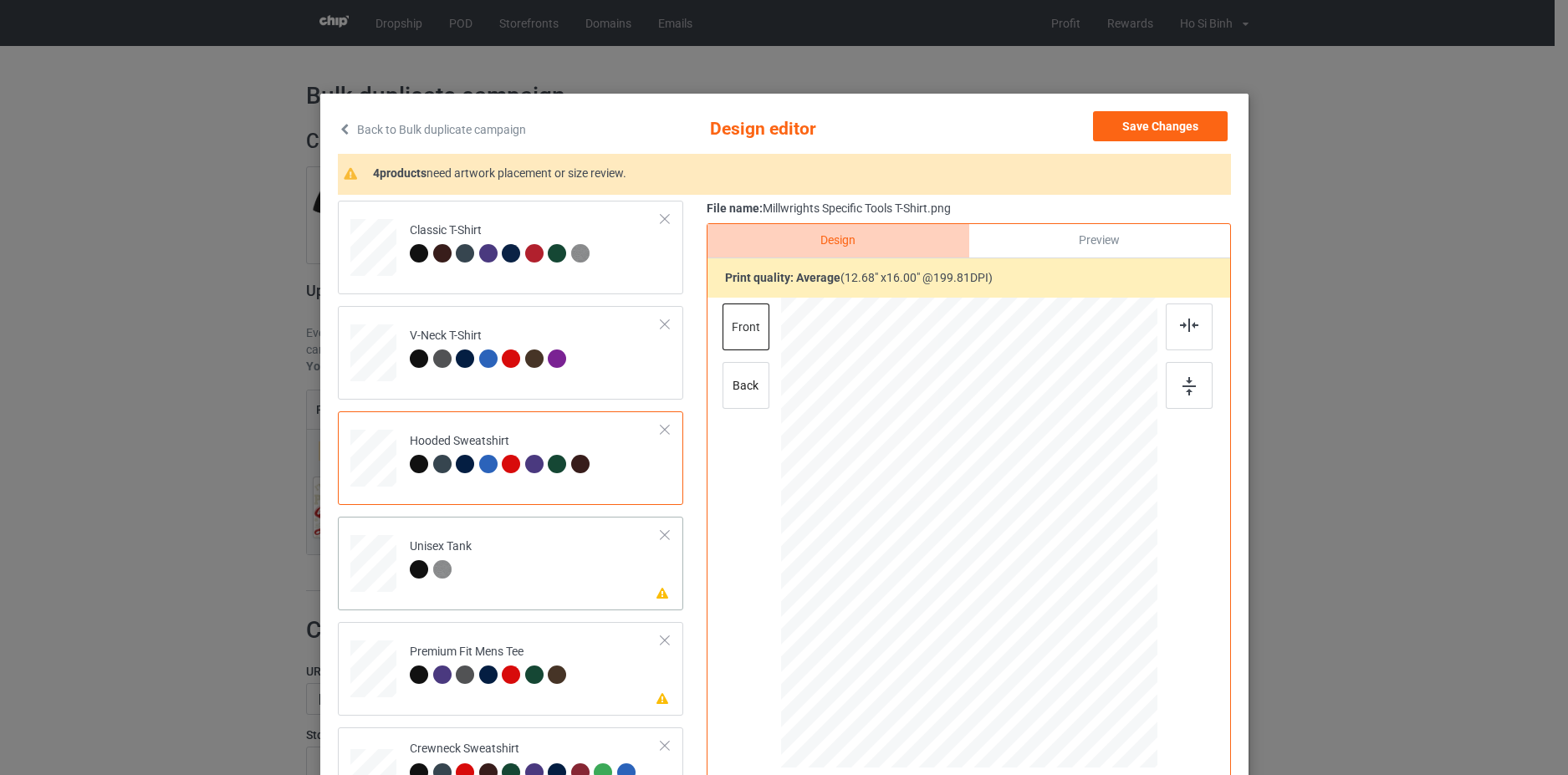
click at [567, 550] on td "Please review artwork placement Unisex Tank" at bounding box center [536, 560] width 271 height 73
click at [939, 507] on div at bounding box center [977, 510] width 131 height 164
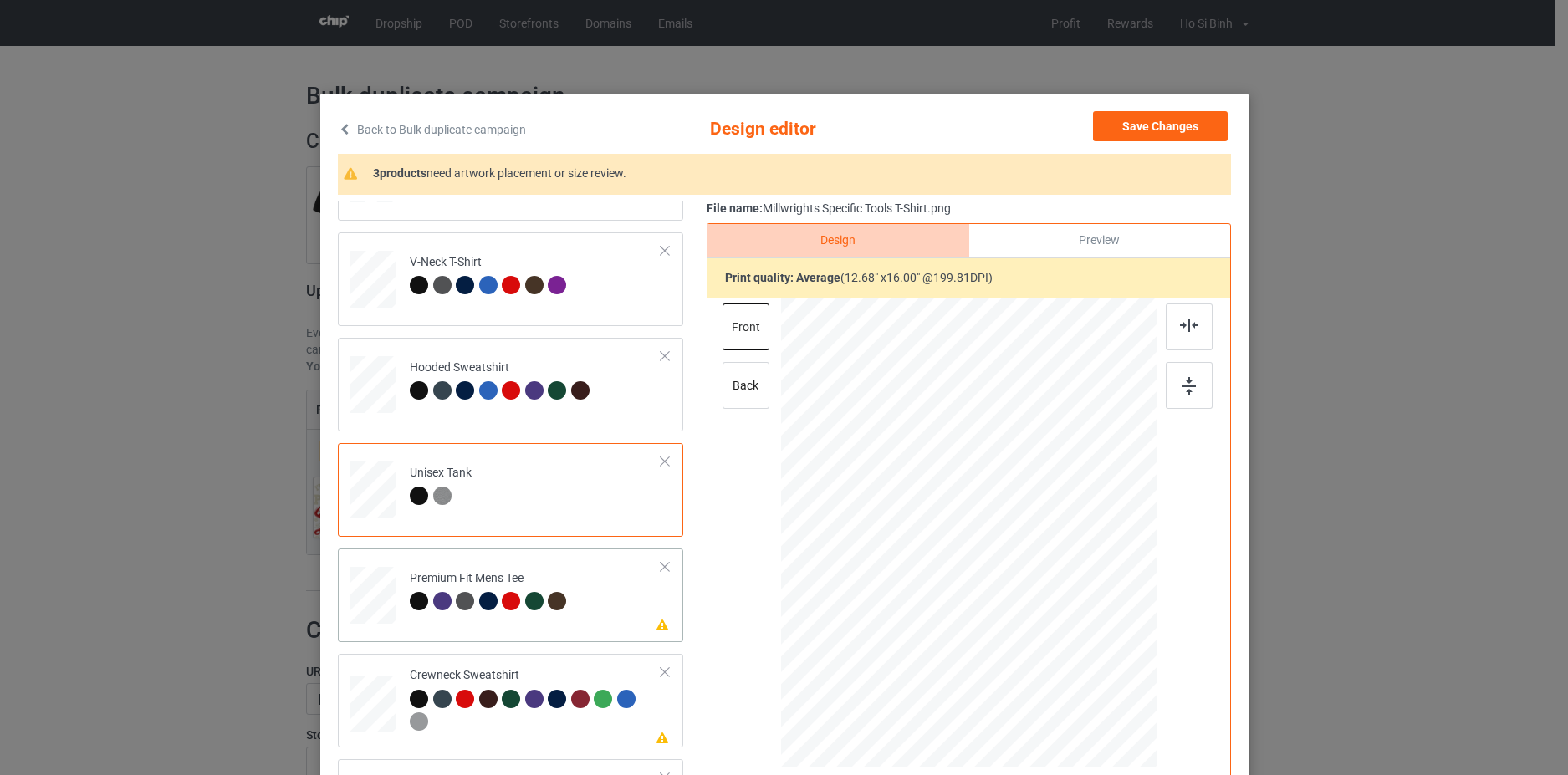
click at [604, 612] on td "Please review artwork placement Premium Fit Mens Tee" at bounding box center [536, 592] width 271 height 73
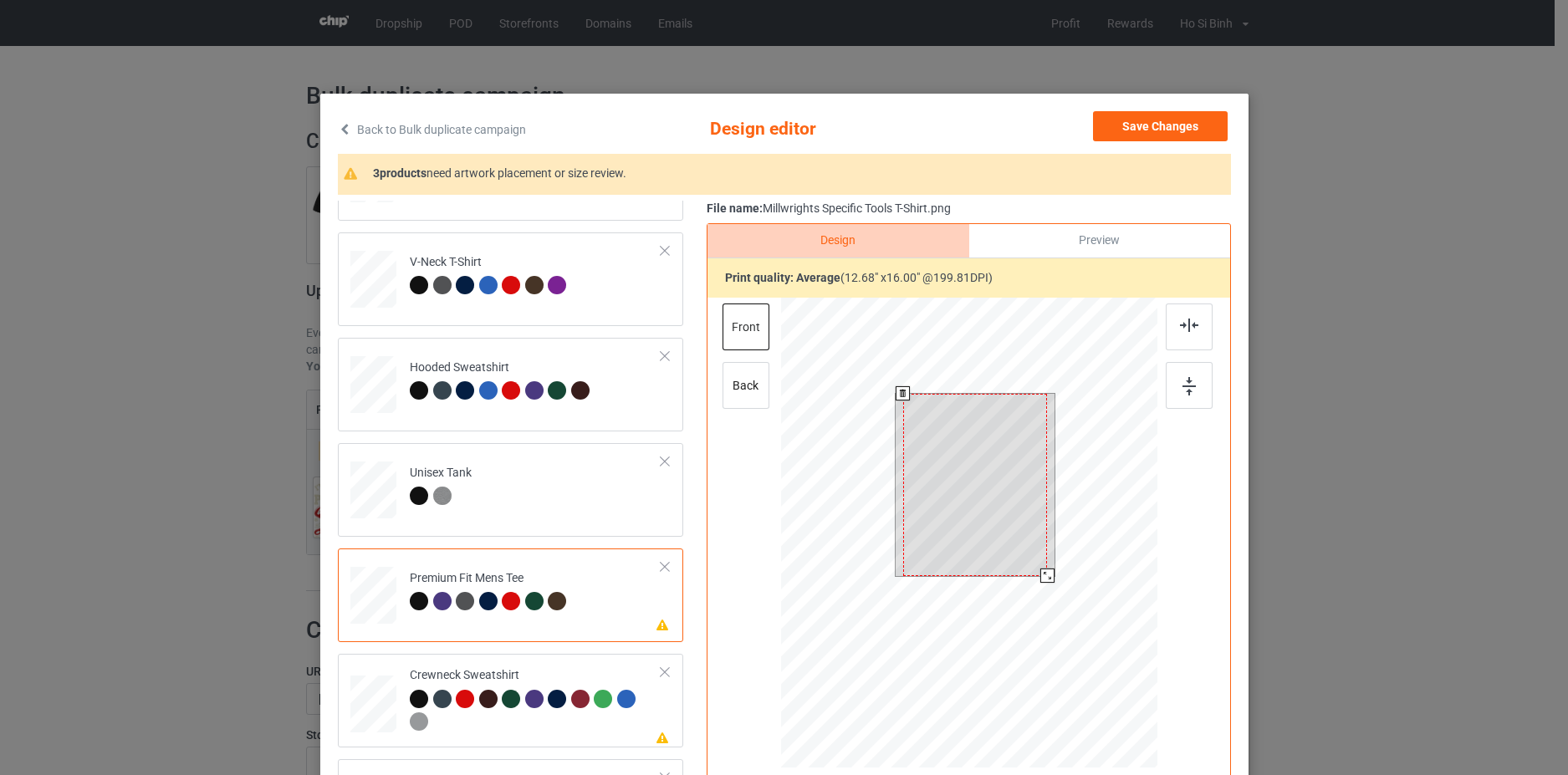
click at [942, 509] on div at bounding box center [974, 485] width 144 height 182
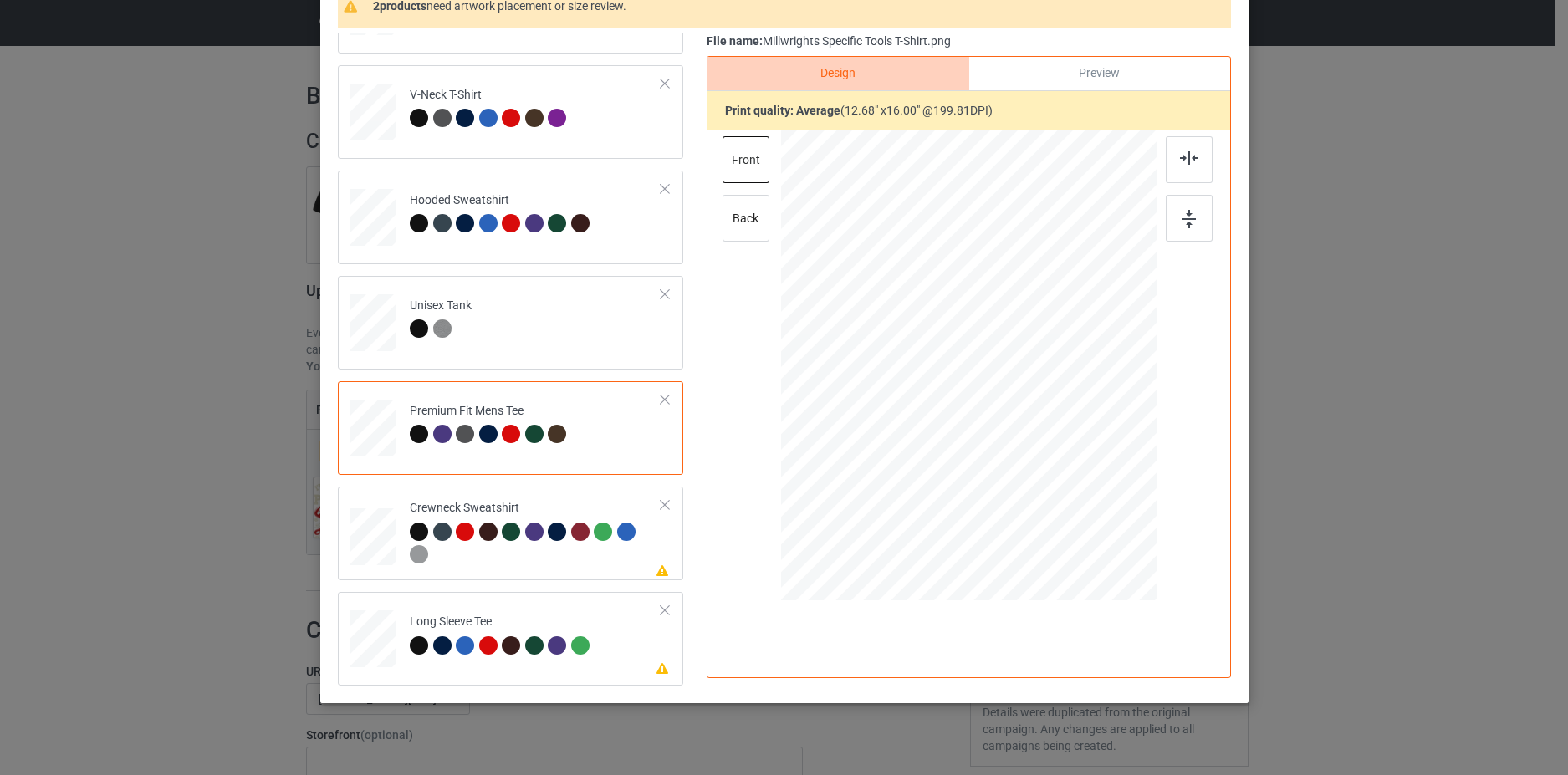
scroll to position [190, 0]
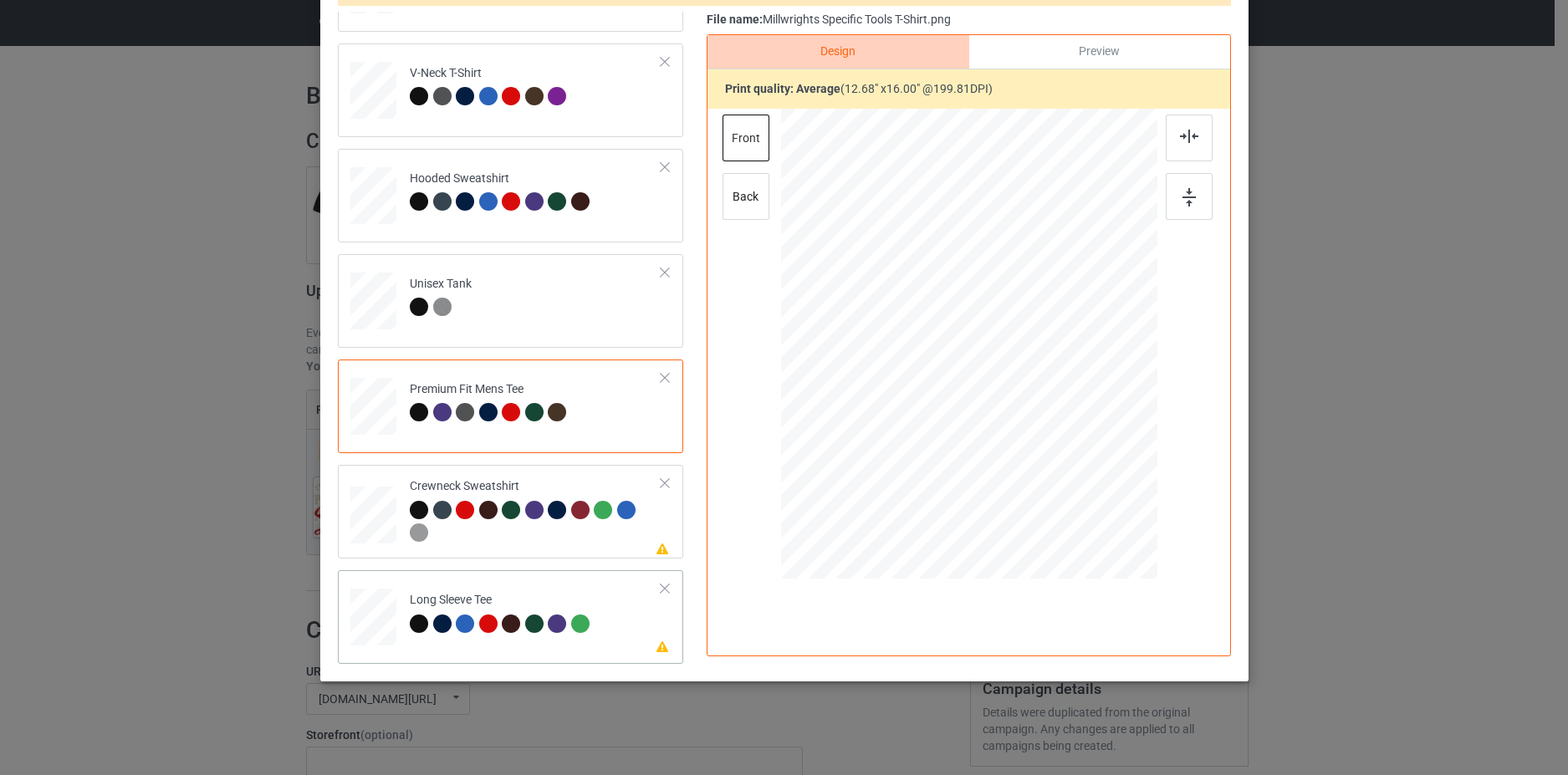
click at [620, 629] on td "Please review artwork placement Long Sleeve Tee" at bounding box center [536, 613] width 271 height 73
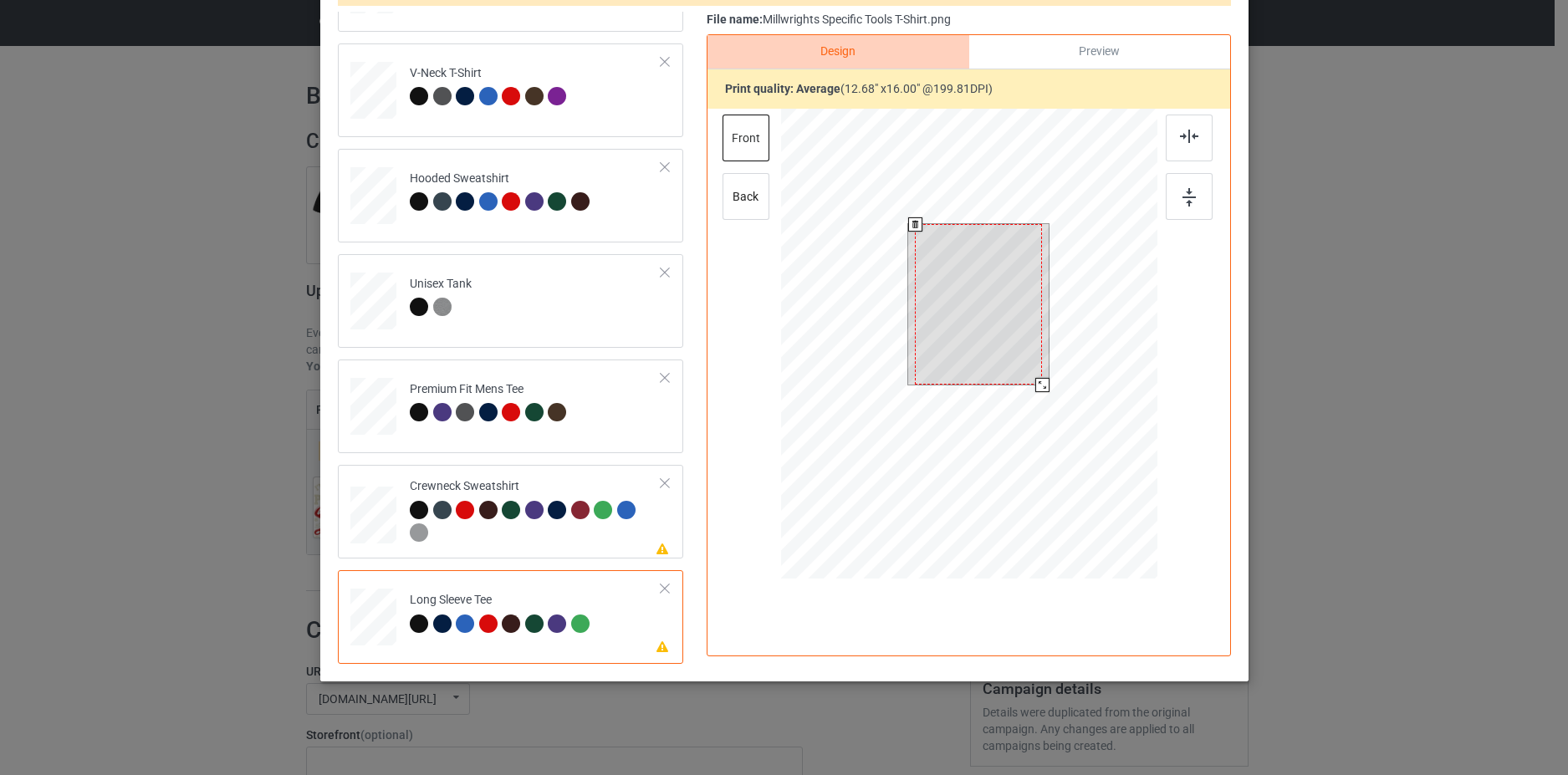
click at [963, 281] on div at bounding box center [978, 304] width 127 height 161
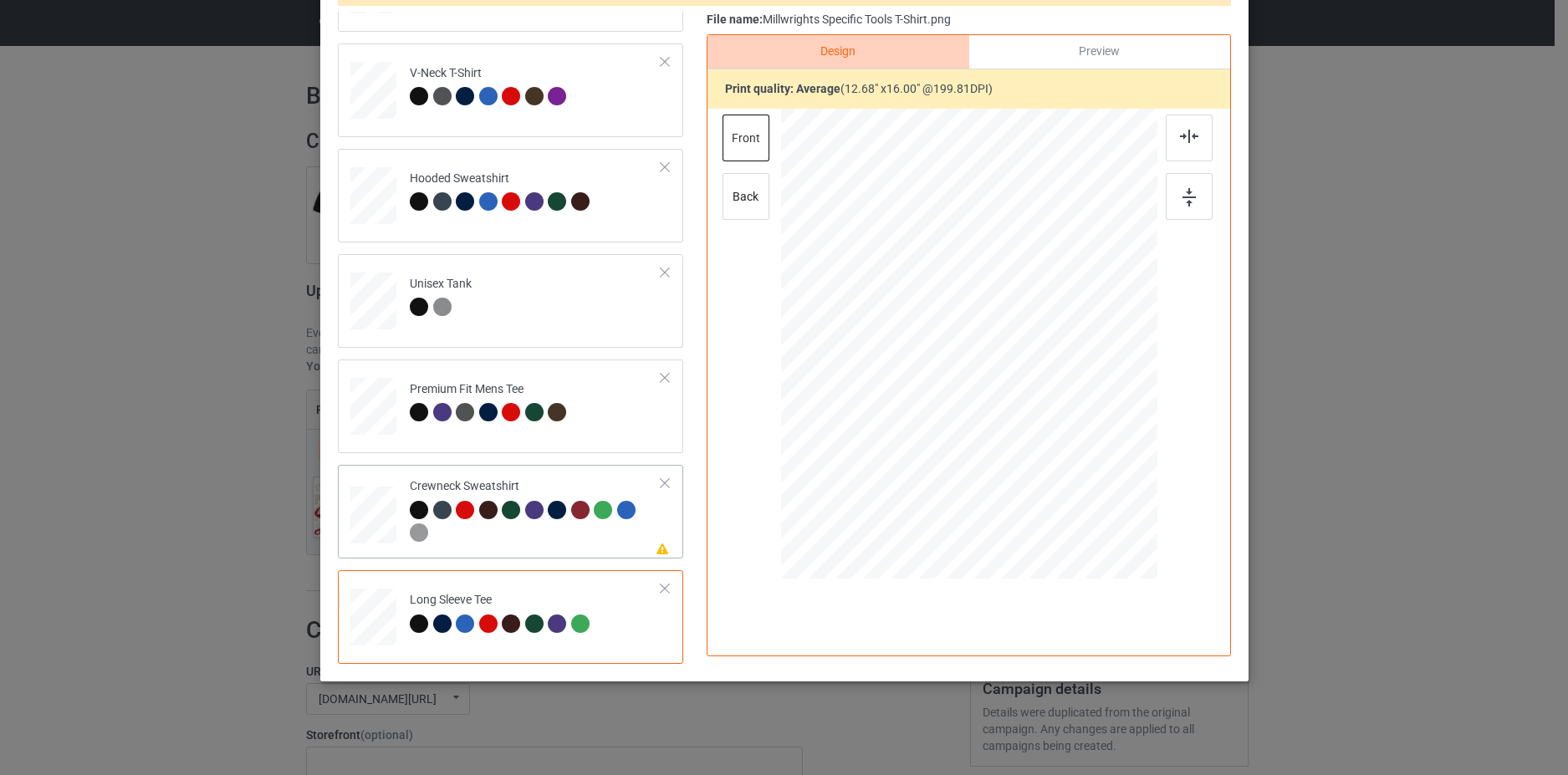
click at [649, 535] on td "Please review artwork placement Crewneck Sweatshirt" at bounding box center [536, 511] width 271 height 80
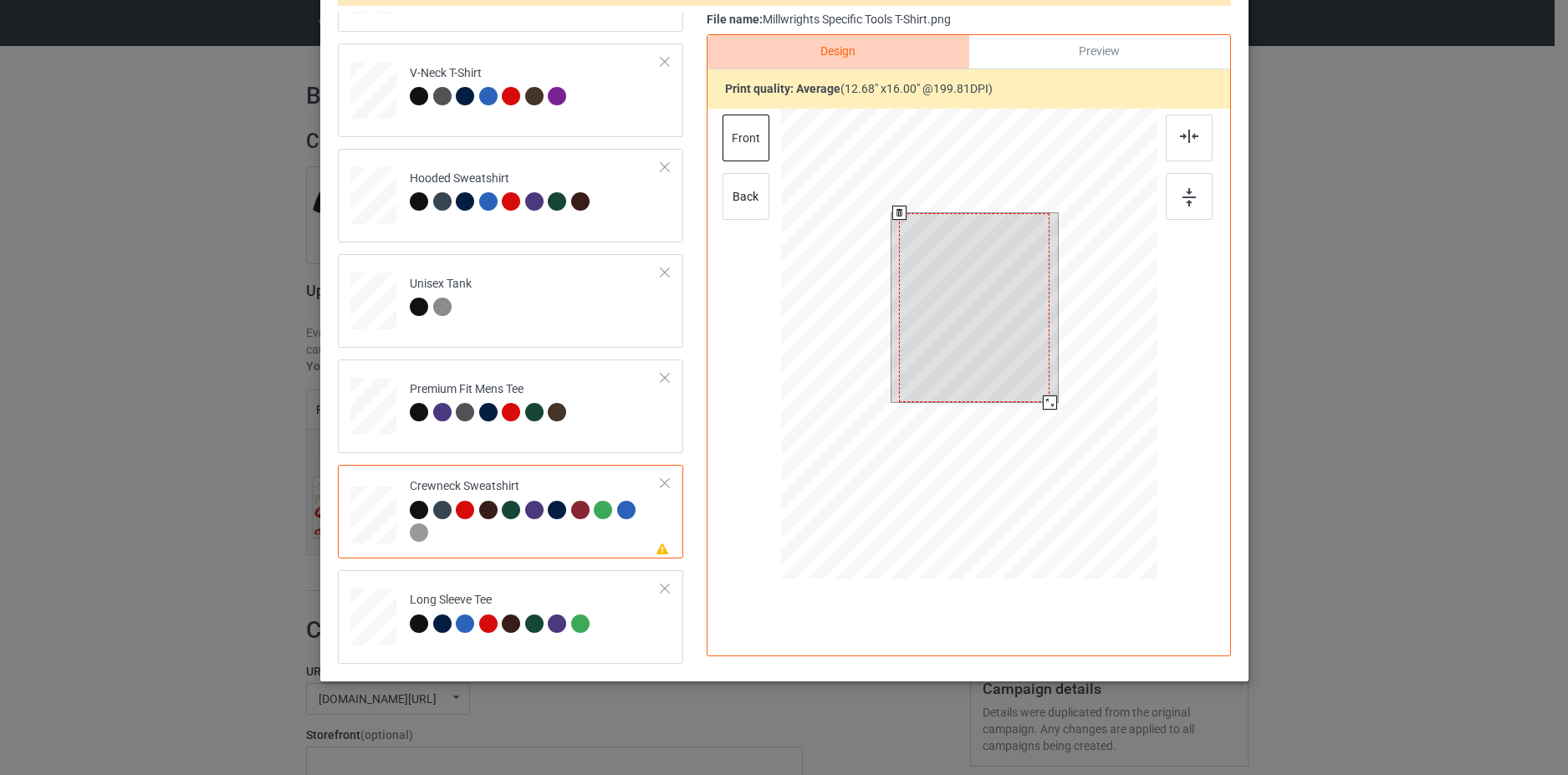
click at [987, 314] on div at bounding box center [974, 308] width 150 height 190
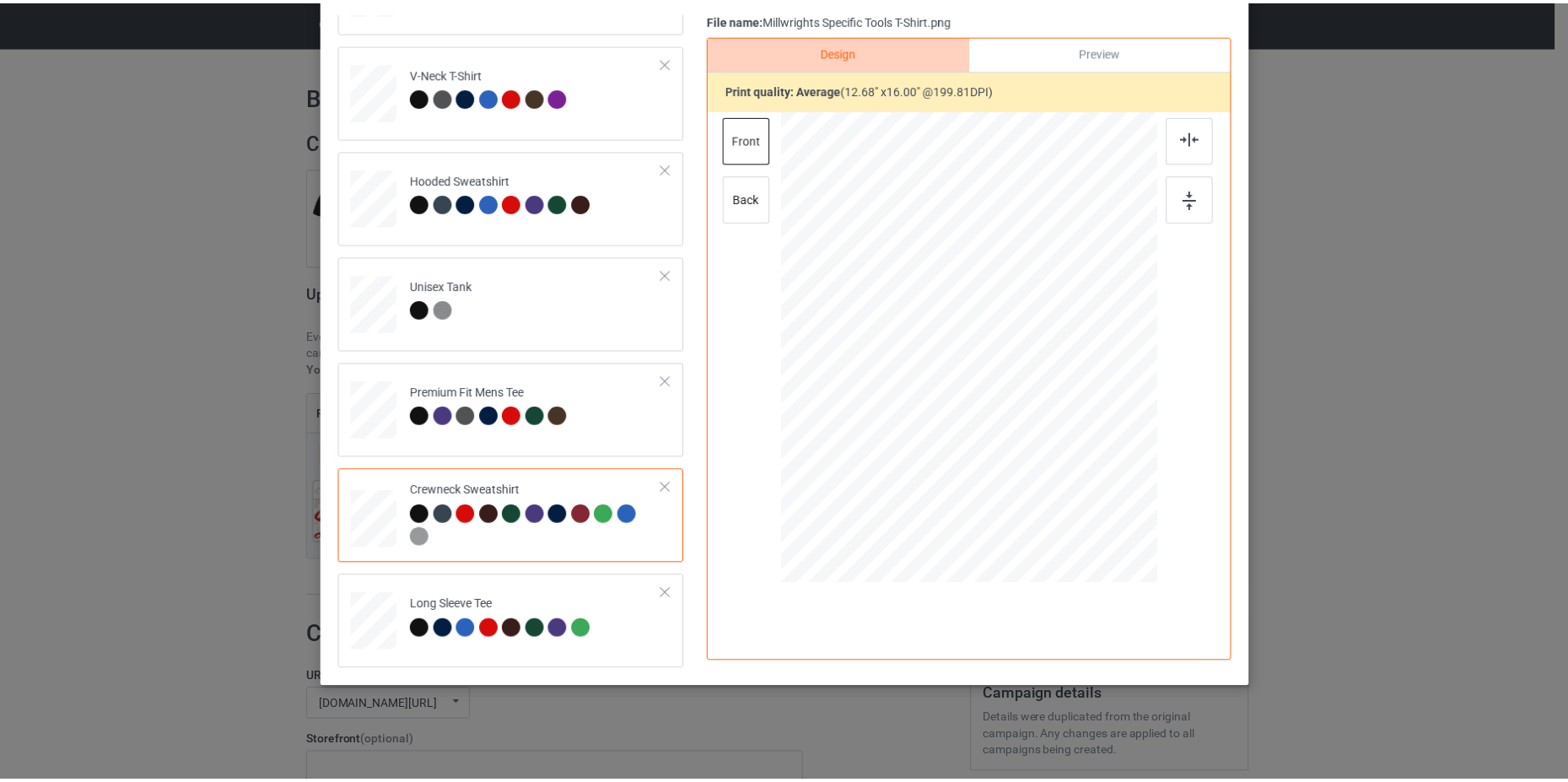
scroll to position [0, 0]
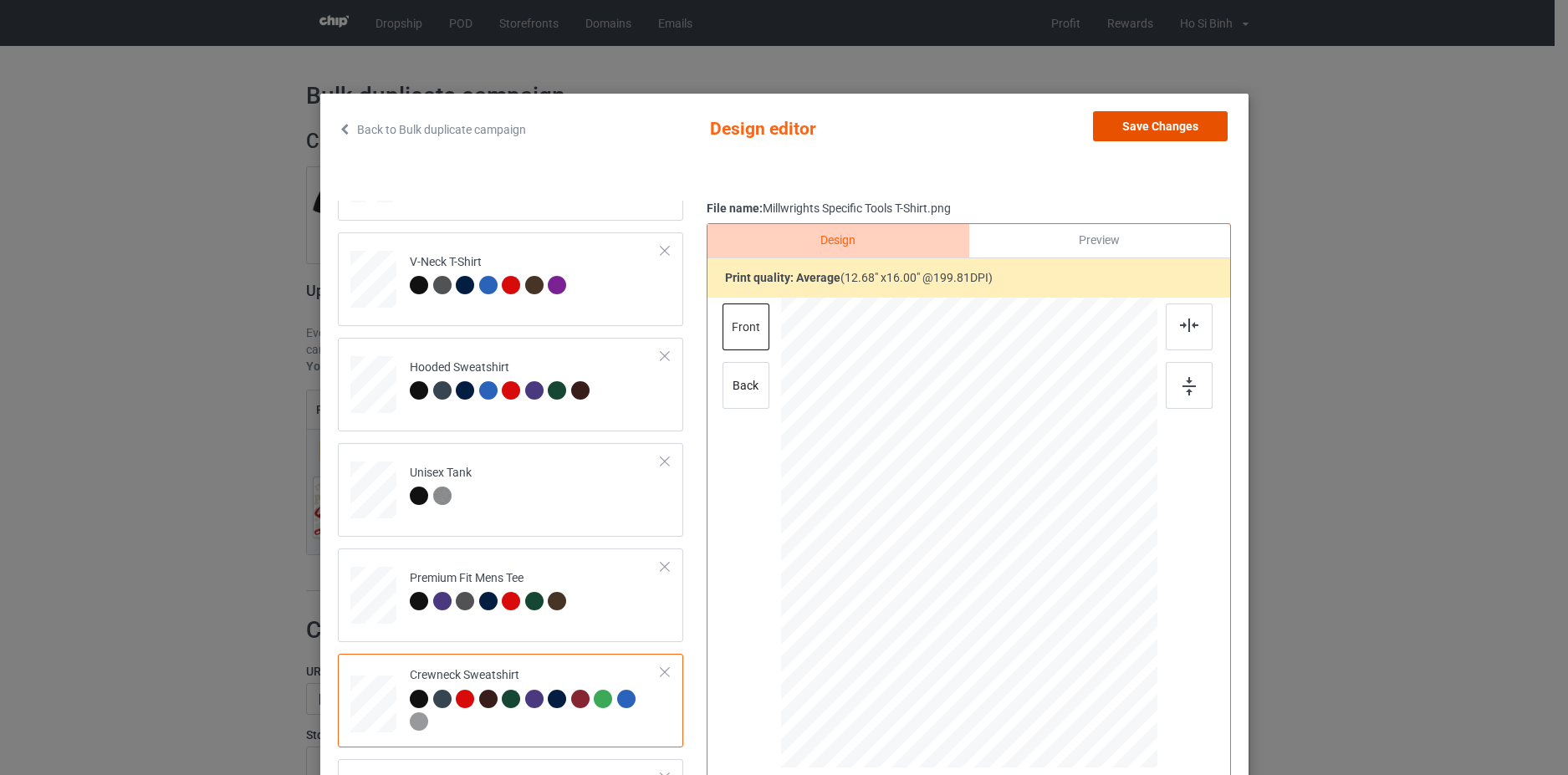
click at [1167, 121] on button "Save Changes" at bounding box center [1160, 126] width 134 height 30
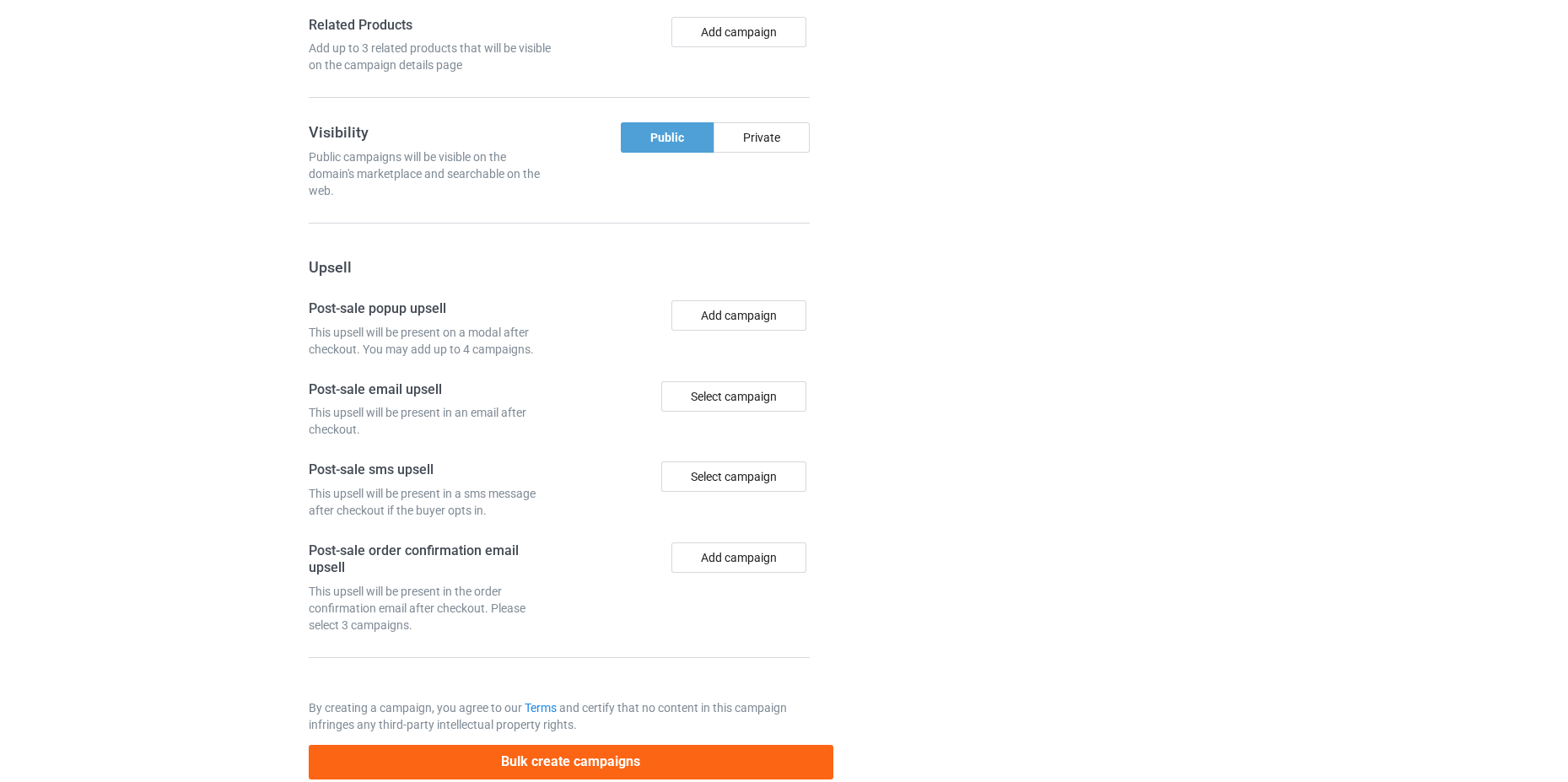
scroll to position [1385, 0]
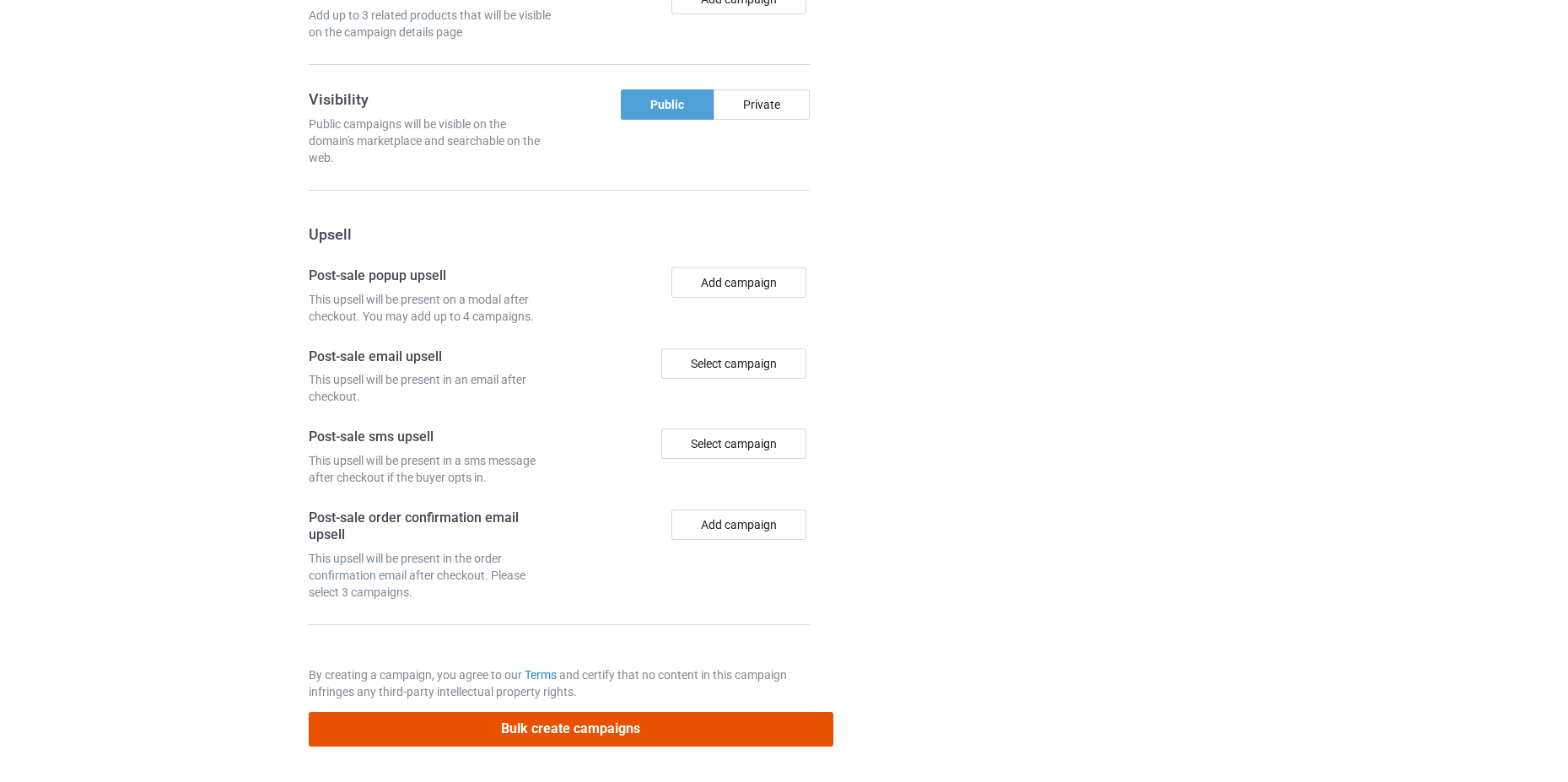
click at [631, 723] on button "Bulk create campaigns" at bounding box center [571, 729] width 525 height 35
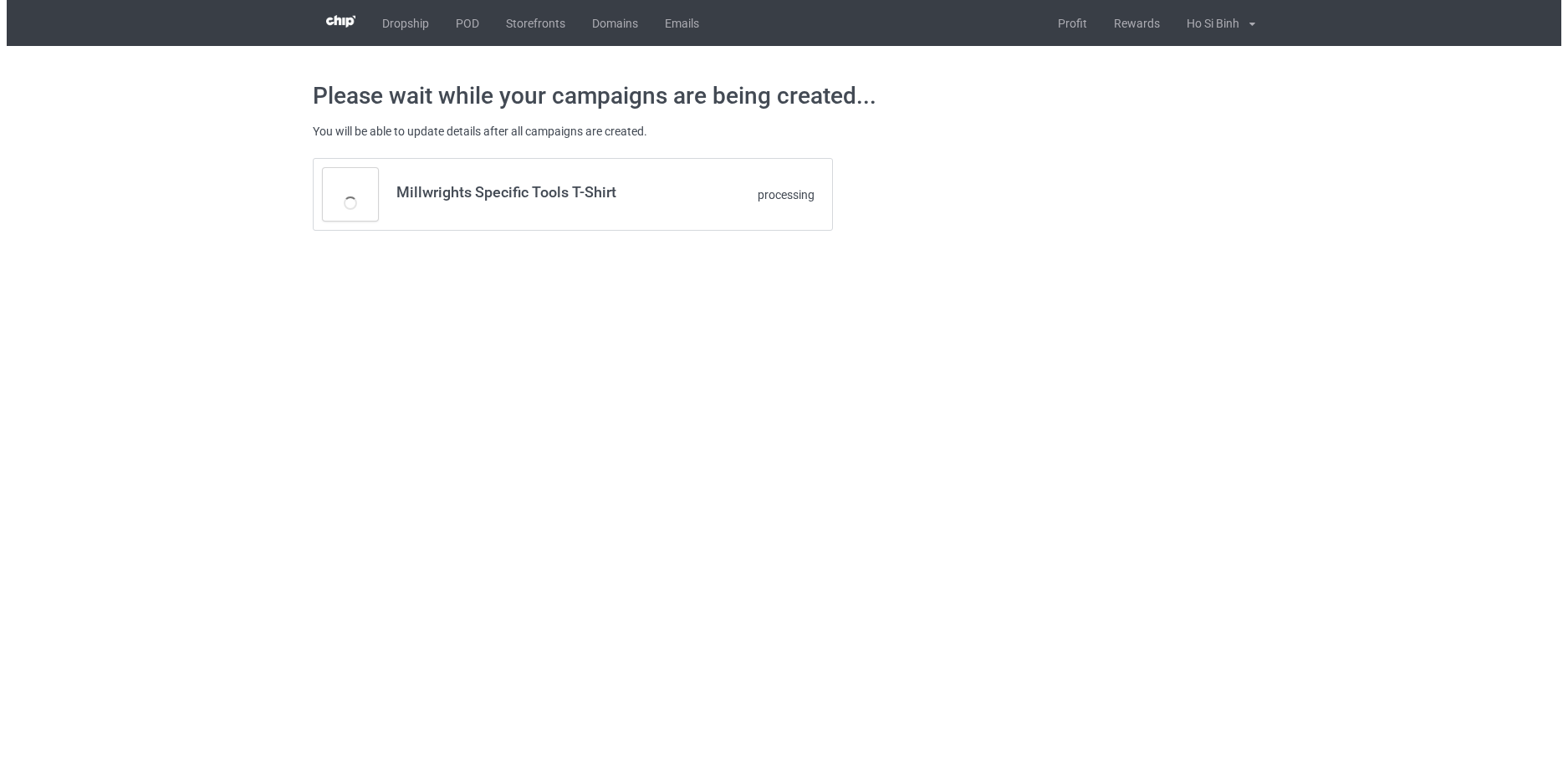
scroll to position [0, 0]
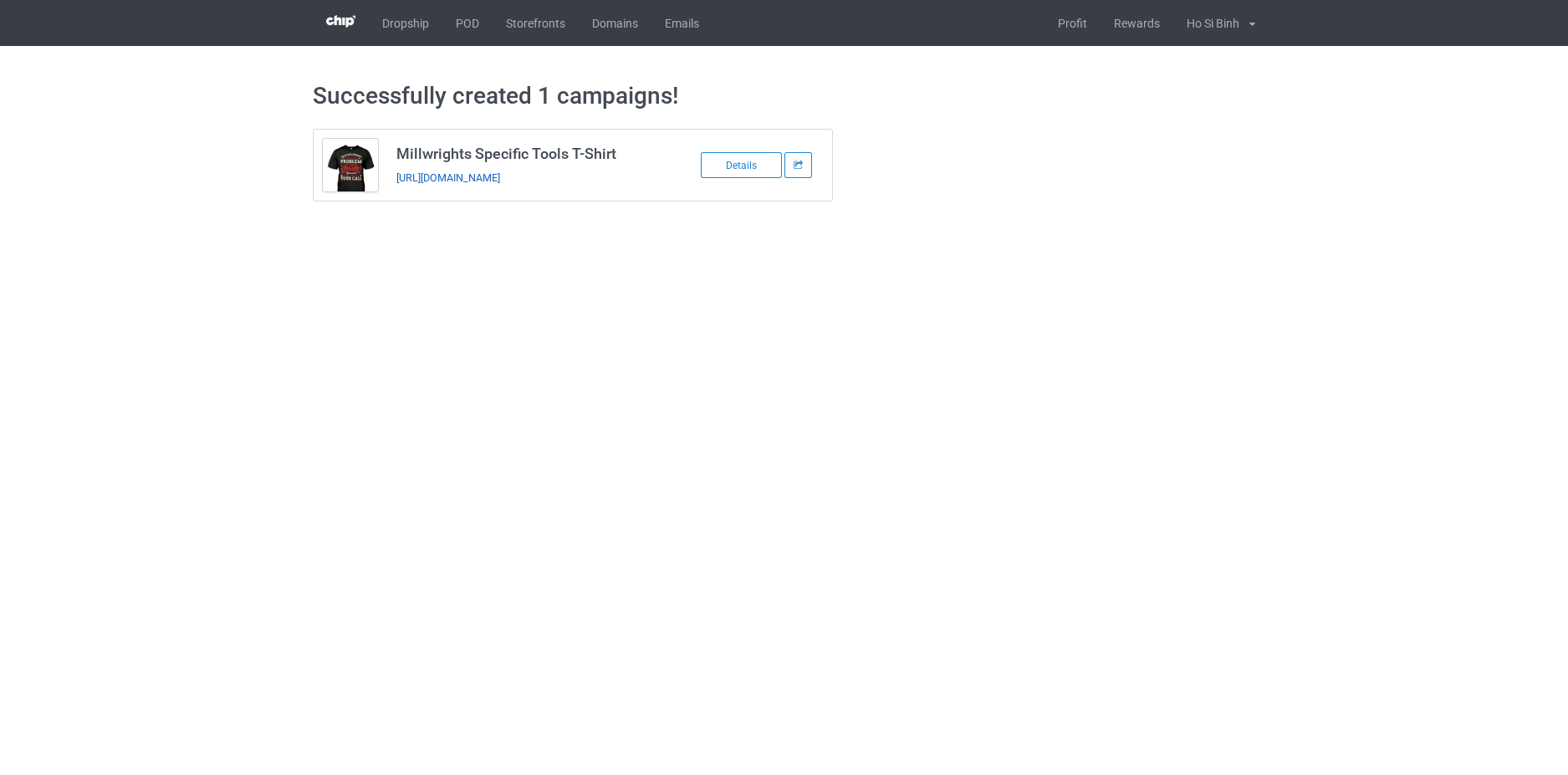
click at [423, 178] on link "https://www.hohodesign.co/millwrights-specific-tools-t-shirt" at bounding box center [448, 178] width 103 height 12
